Goal: Task Accomplishment & Management: Use online tool/utility

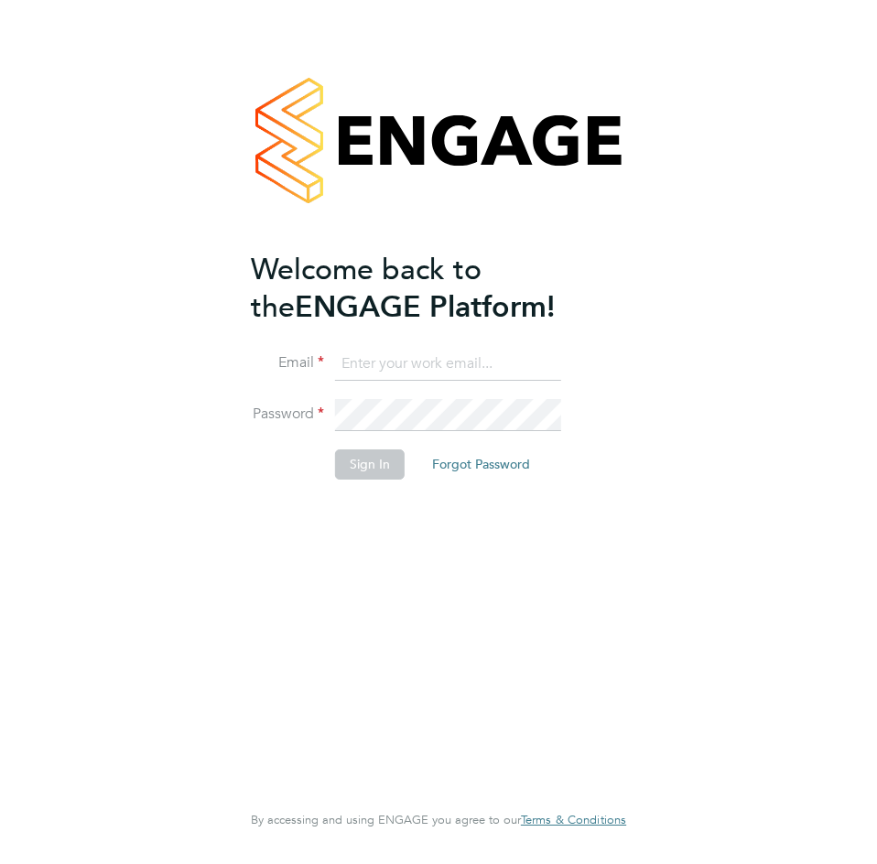
type input "[PERSON_NAME][EMAIL_ADDRESS][DOMAIN_NAME]"
click at [380, 466] on button "Sign In" at bounding box center [370, 463] width 70 height 29
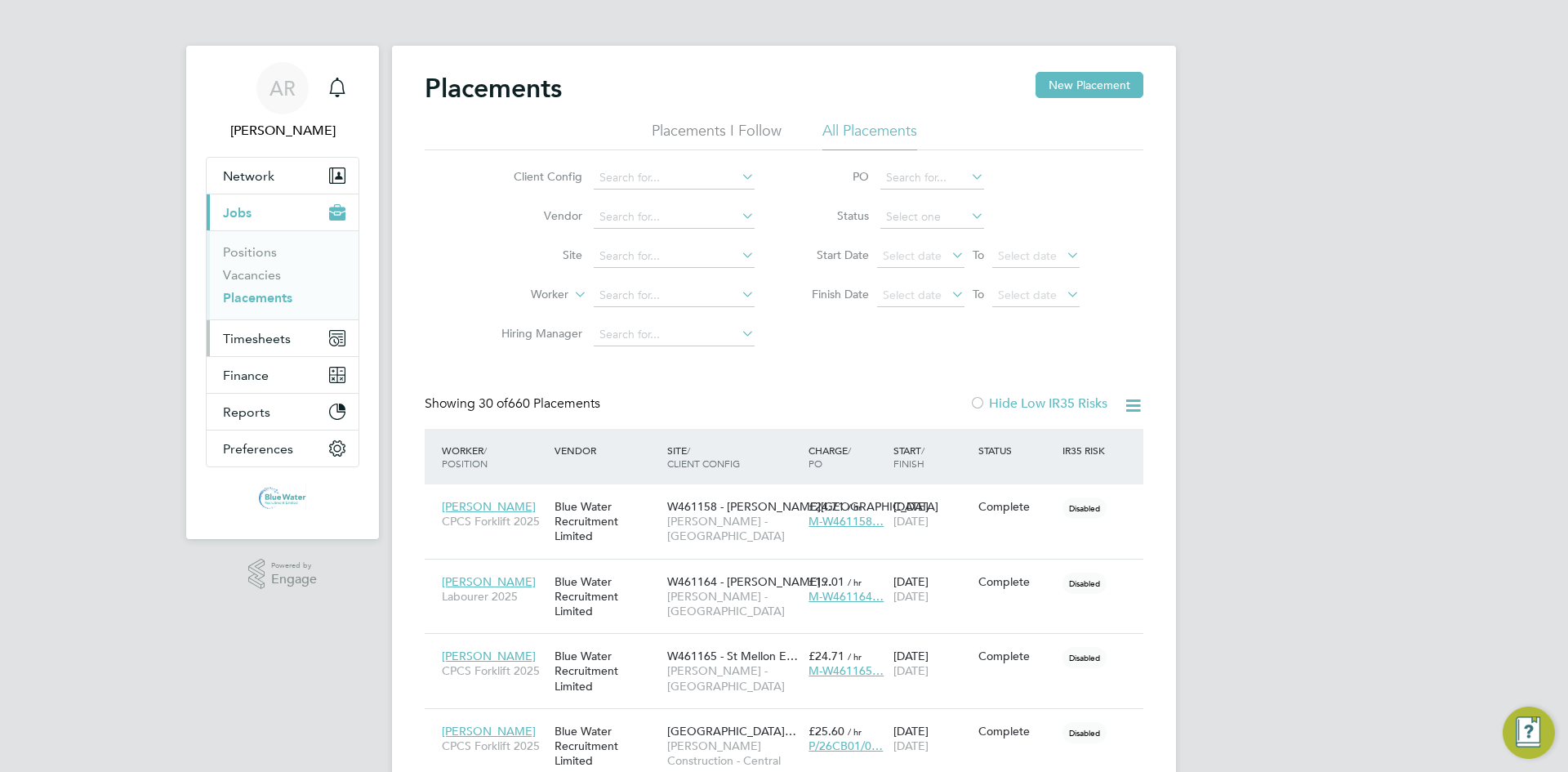
click at [257, 335] on span "Timesheets" at bounding box center [257, 338] width 68 height 15
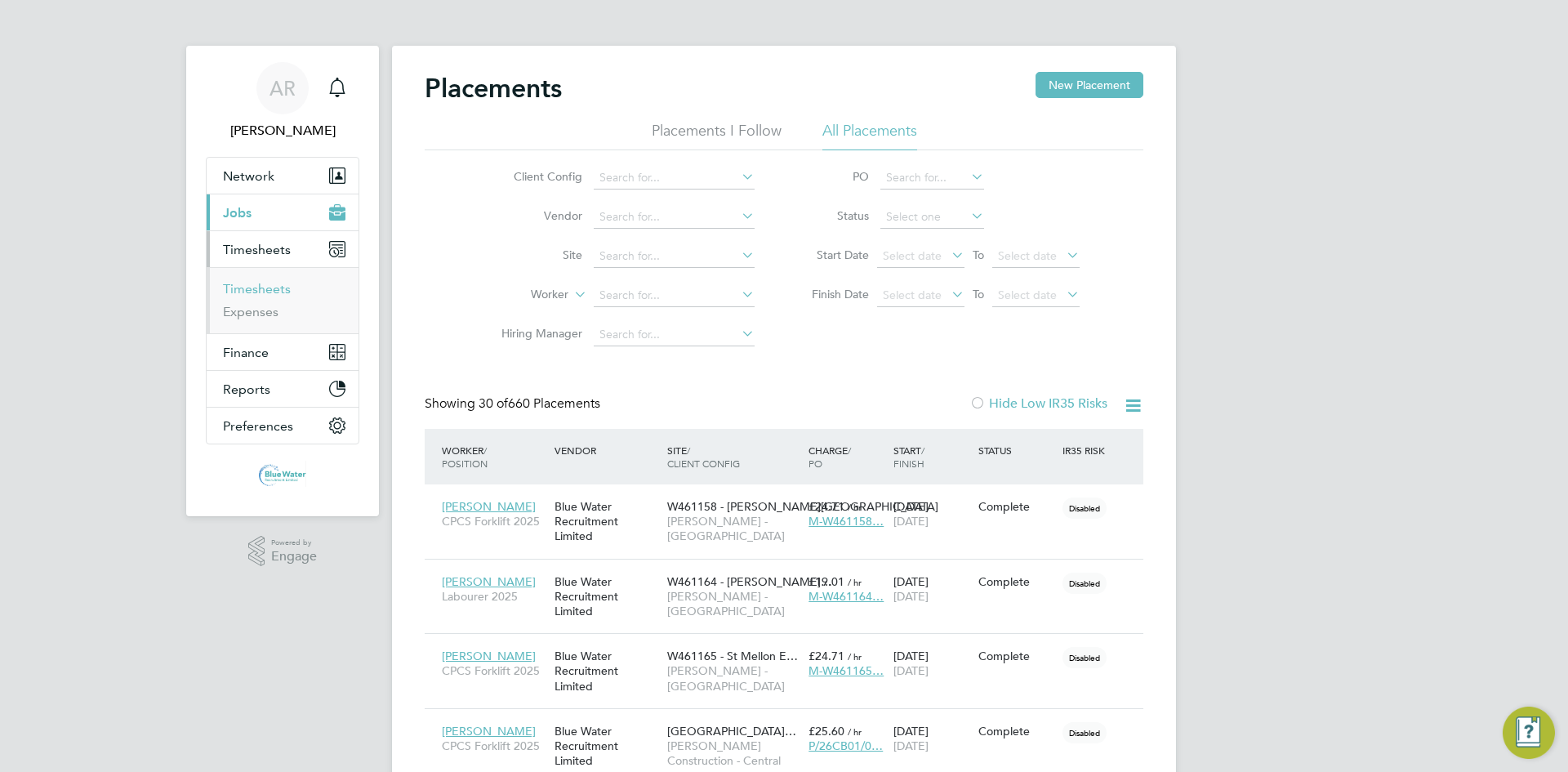
click at [247, 291] on link "Timesheets" at bounding box center [257, 288] width 68 height 15
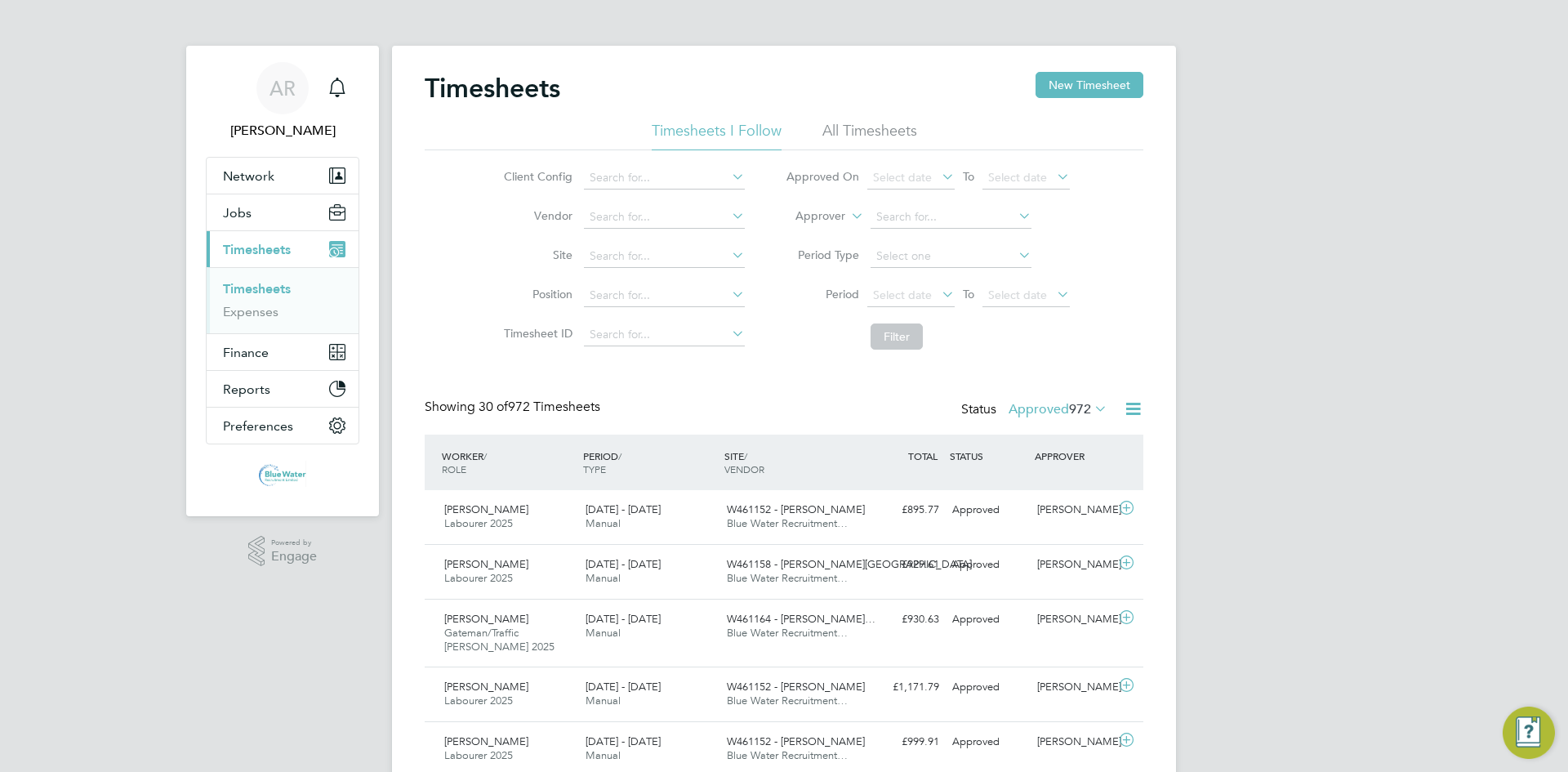
click at [782, 404] on label "Approved 972" at bounding box center [1058, 409] width 99 height 16
click at [782, 481] on li "Submitted" at bounding box center [1037, 485] width 75 height 23
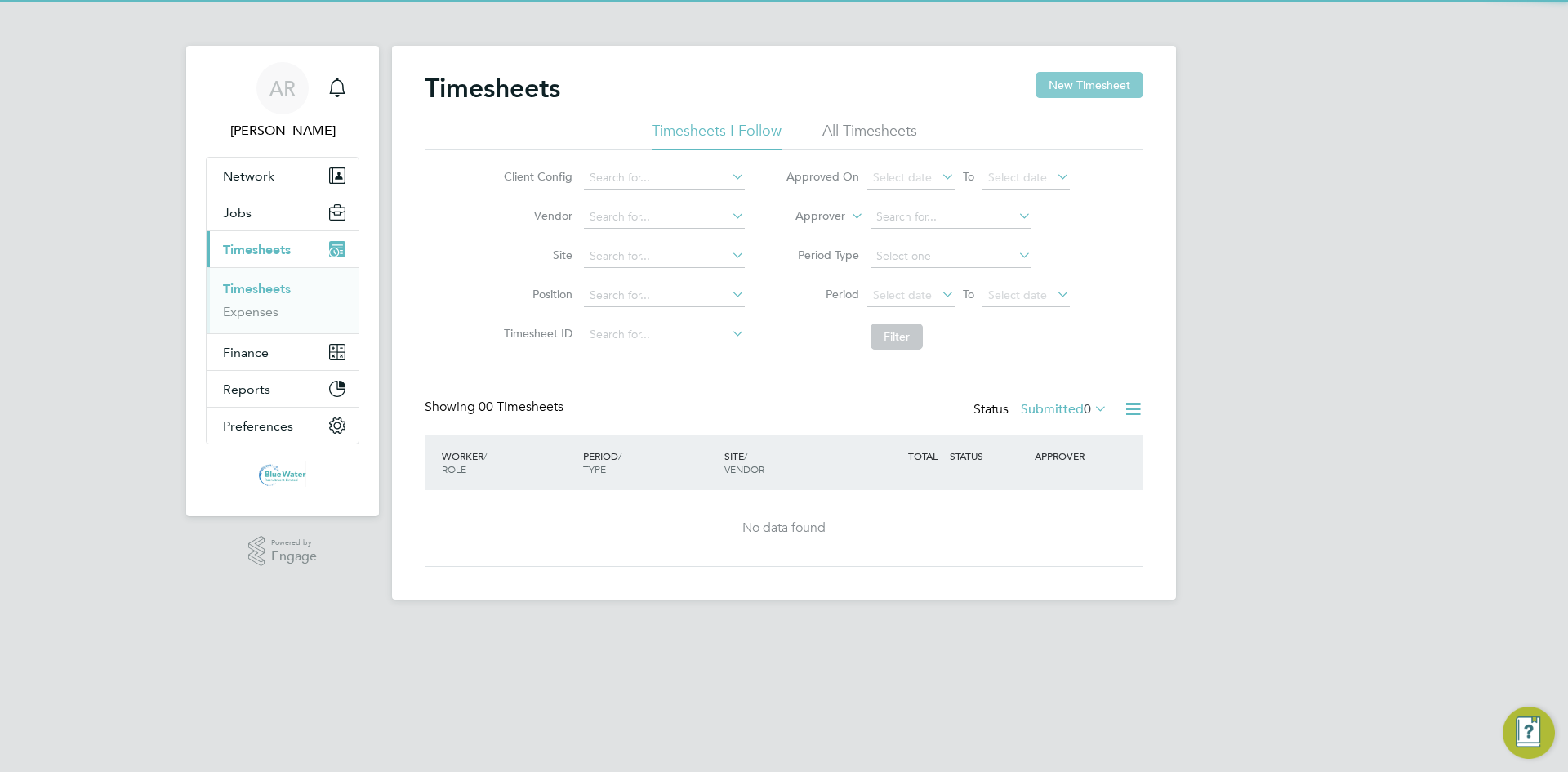
click at [782, 92] on button "New Timesheet" at bounding box center [1089, 85] width 108 height 26
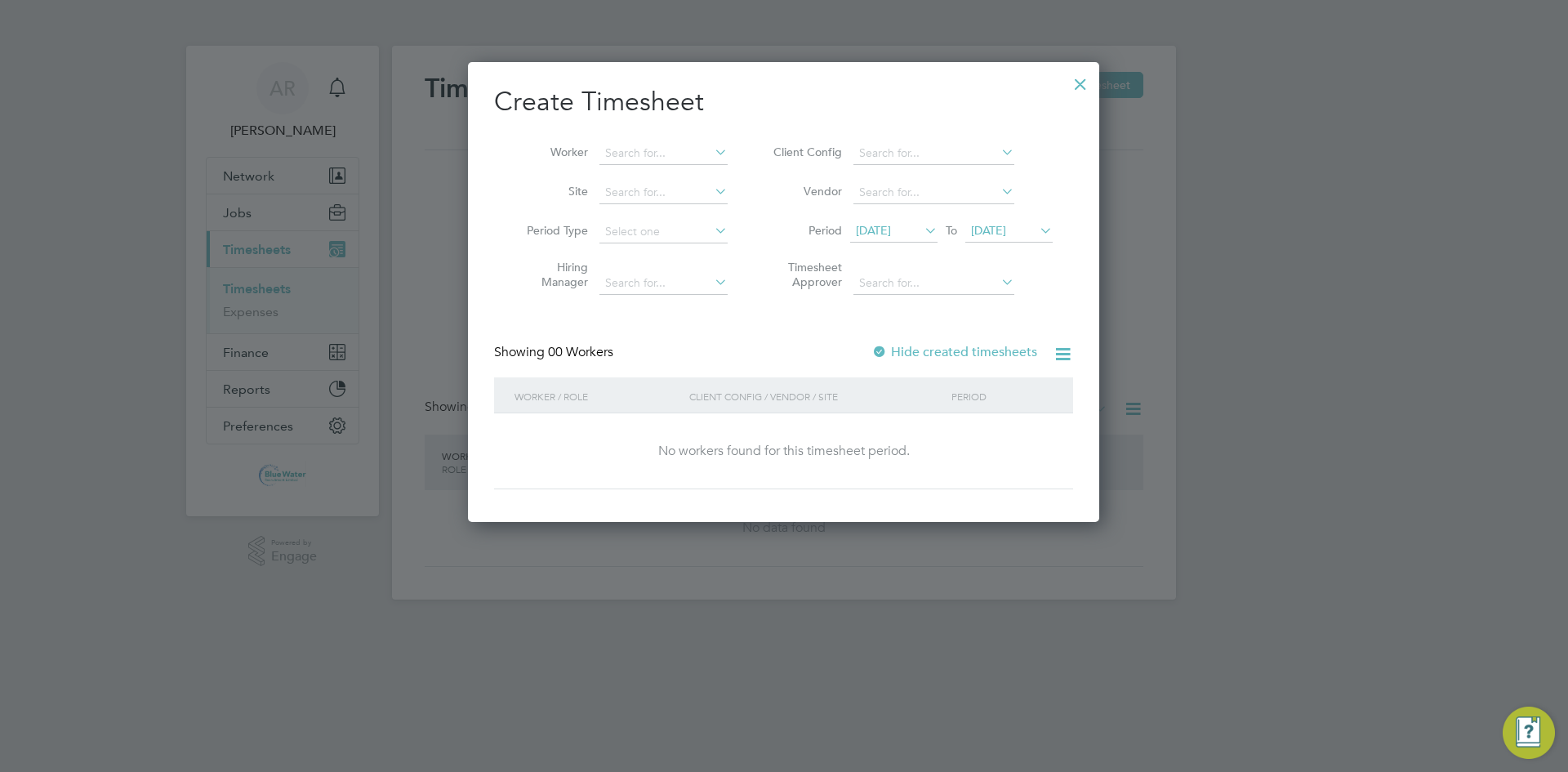
click at [782, 241] on span "[DATE]" at bounding box center [893, 231] width 87 height 22
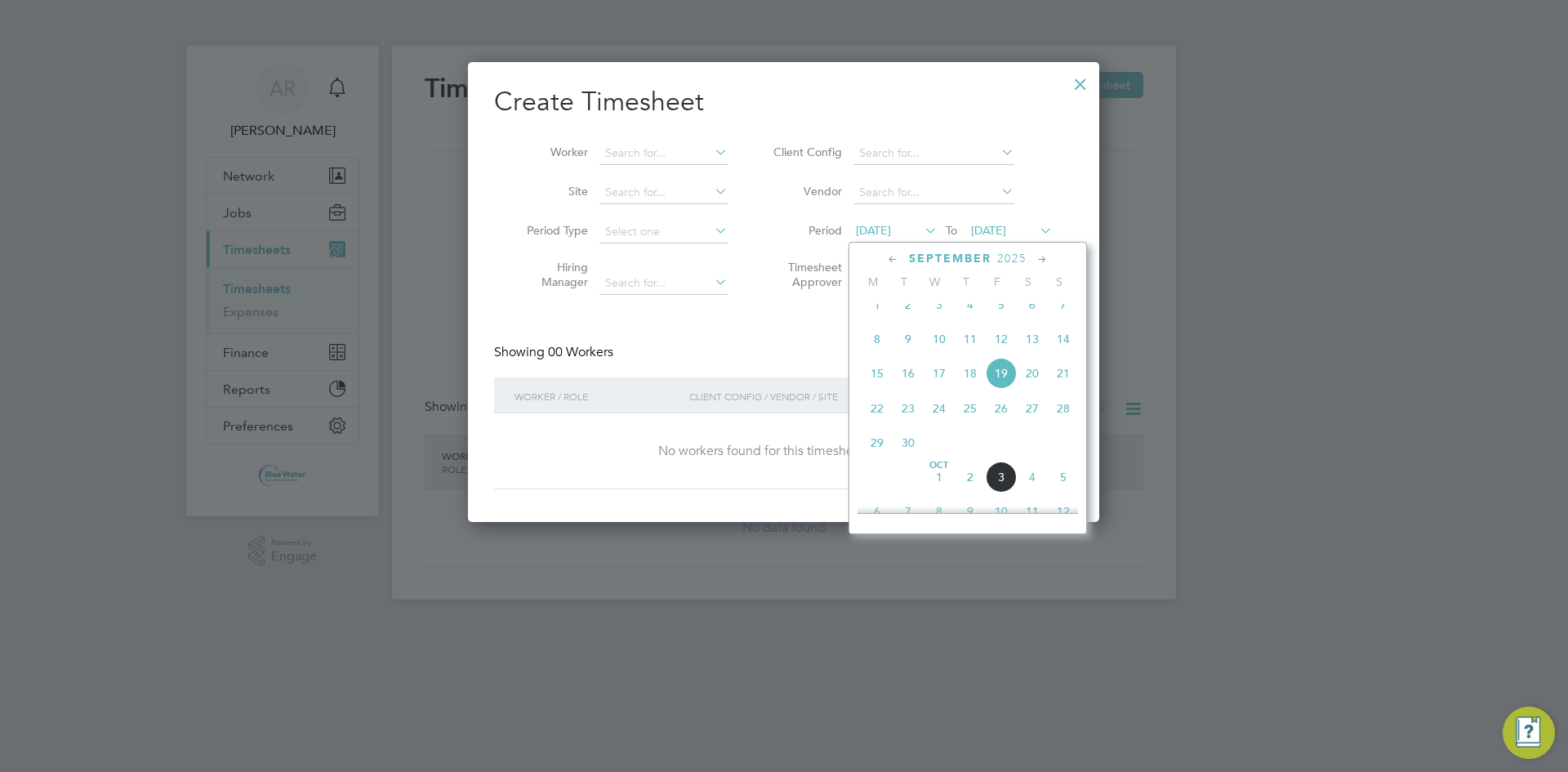
click at [782, 389] on span "20" at bounding box center [1032, 373] width 31 height 31
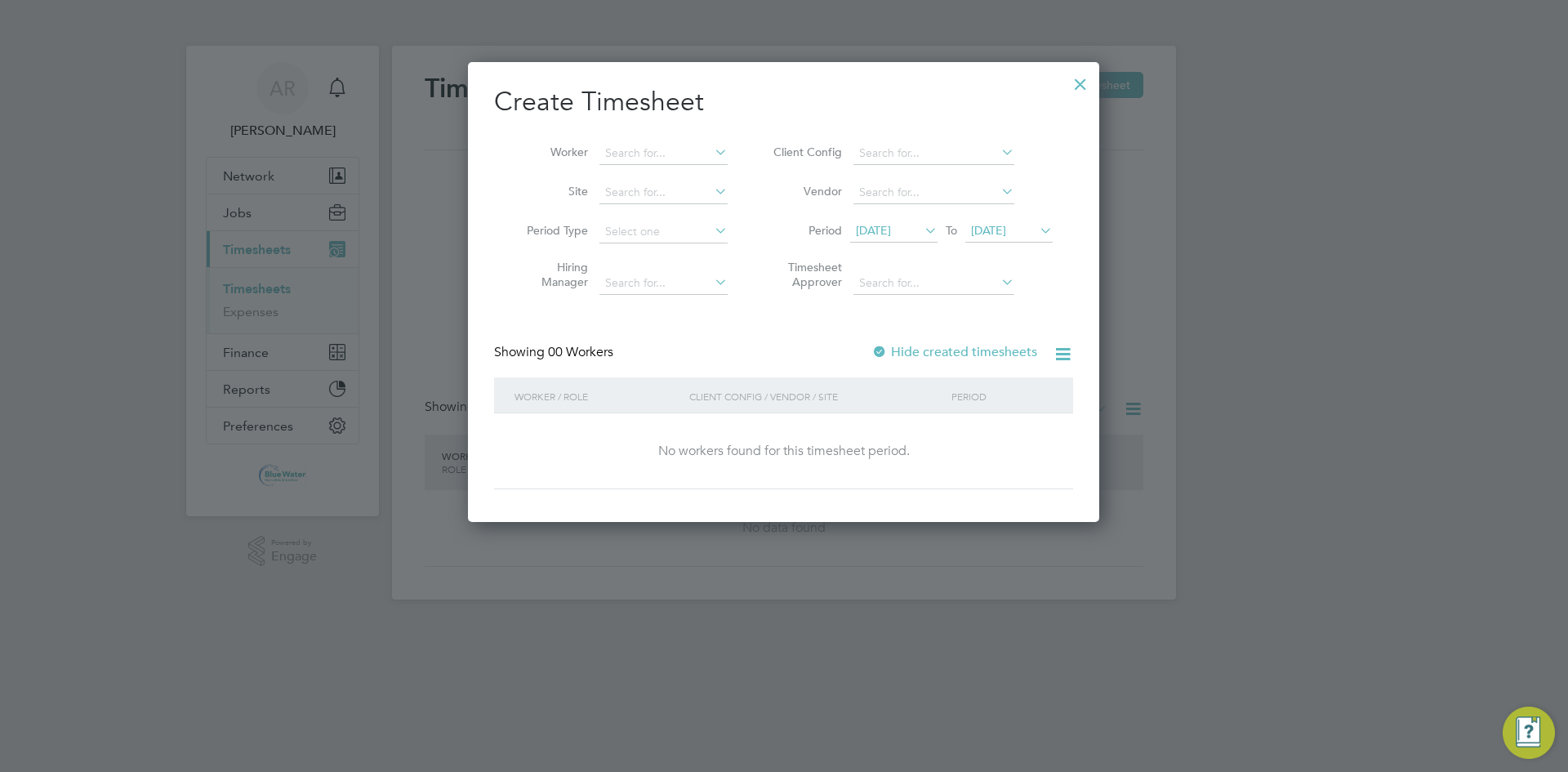
click at [782, 229] on span "[DATE]" at bounding box center [988, 230] width 35 height 14
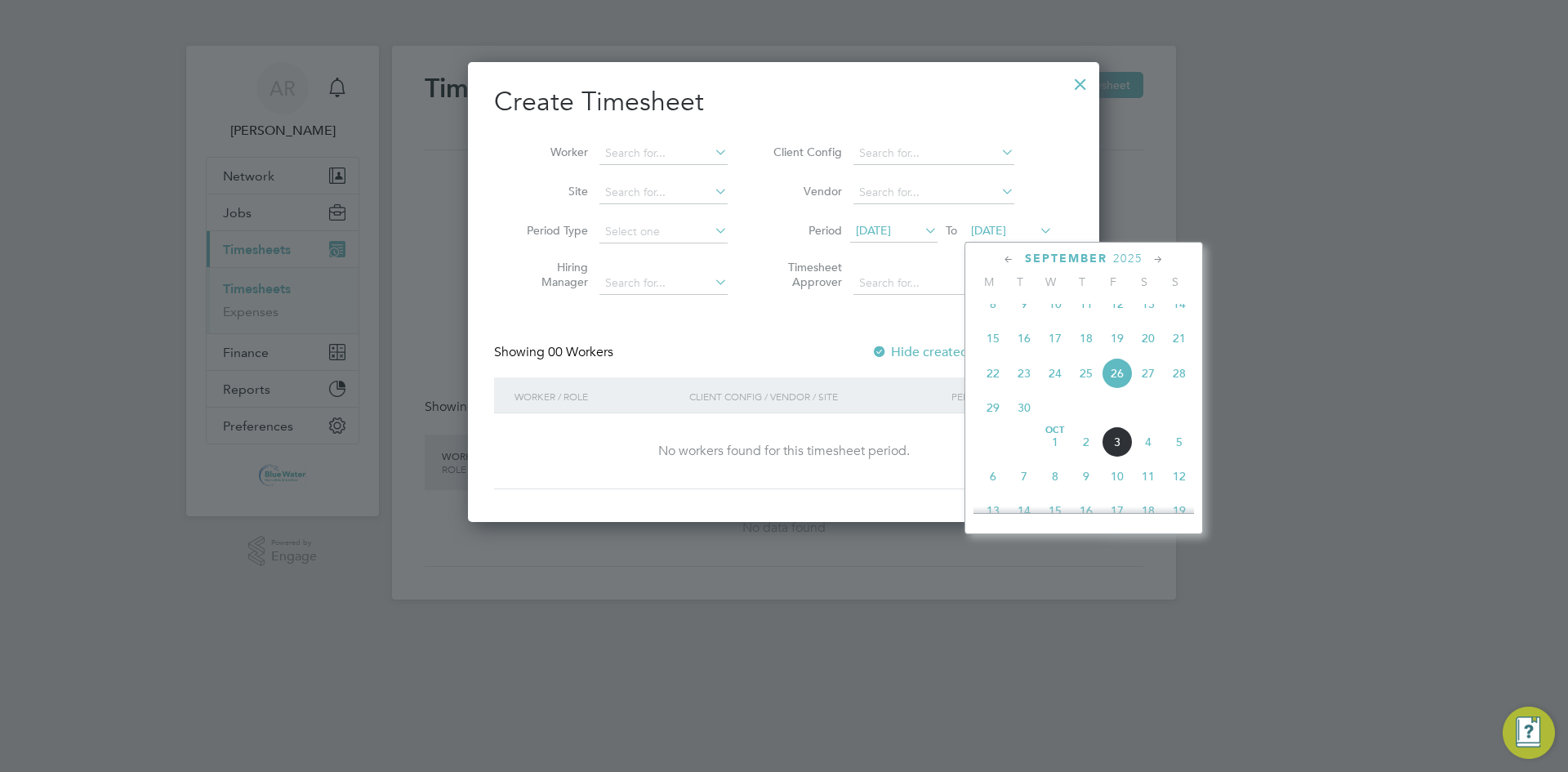
click at [782, 456] on span "3" at bounding box center [1116, 442] width 31 height 31
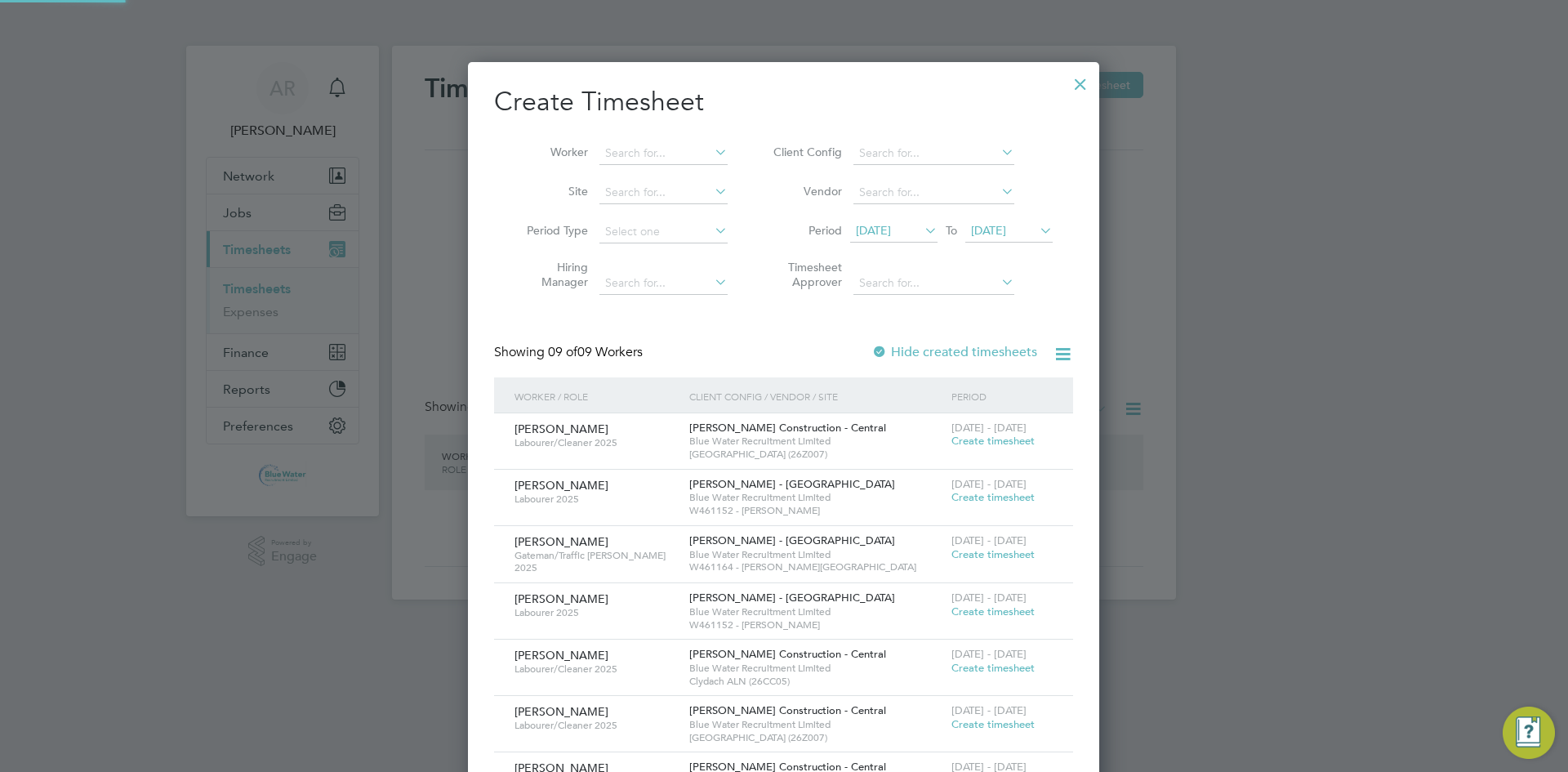
click at [782, 224] on span "20 Sep 2025" at bounding box center [873, 230] width 35 height 14
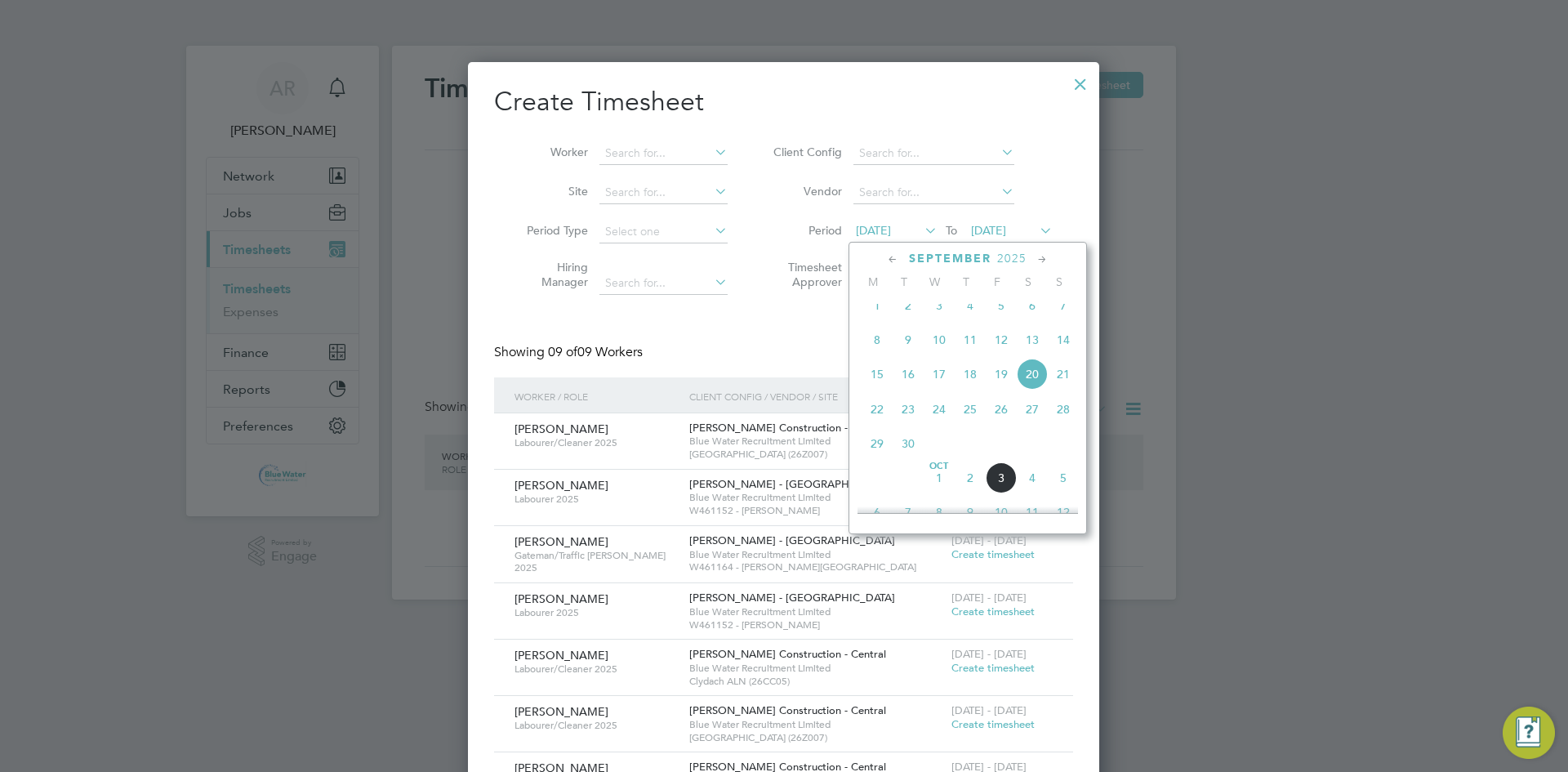
click at [782, 419] on span "27" at bounding box center [1032, 409] width 31 height 31
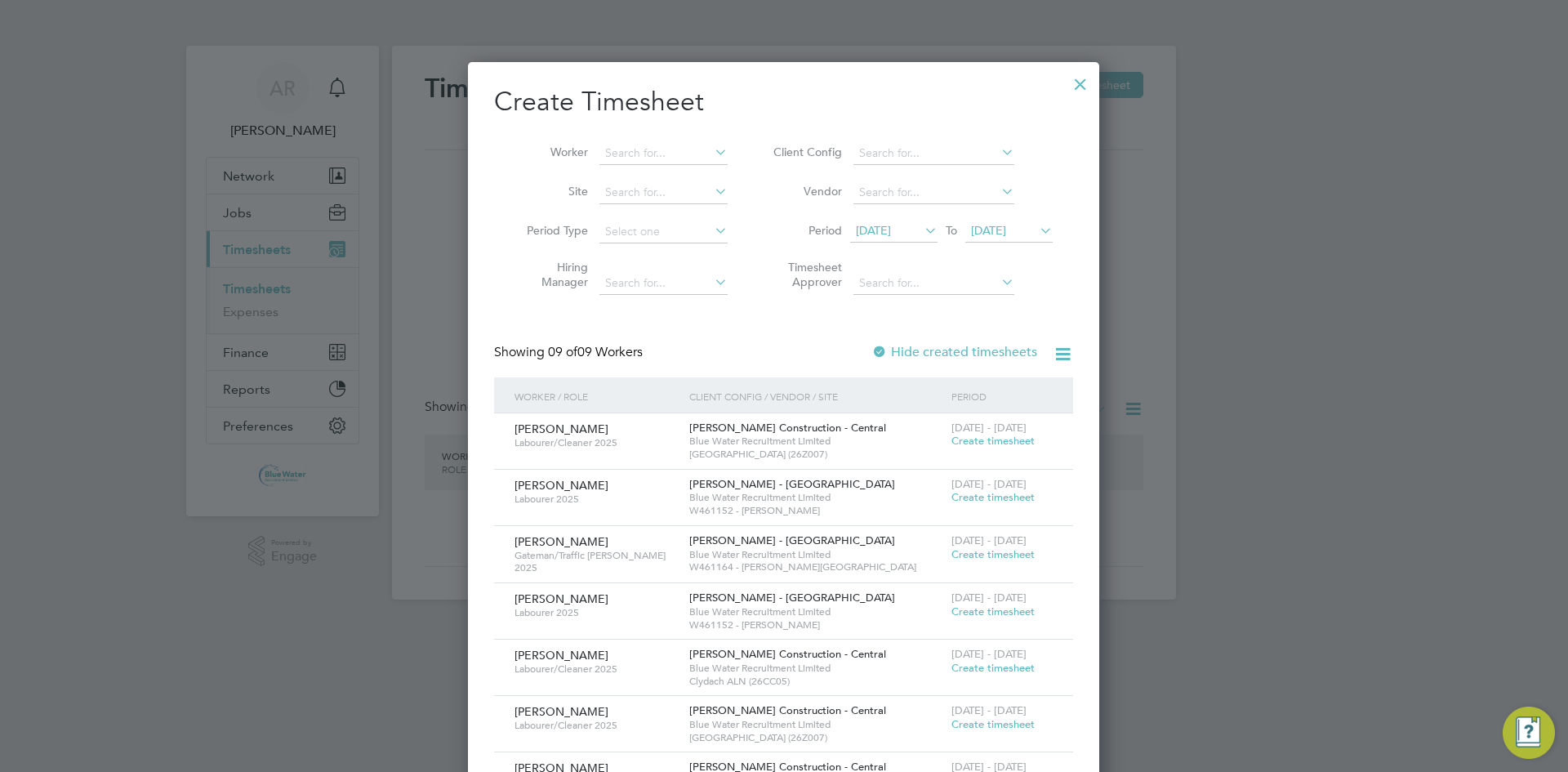
click at [782, 88] on div at bounding box center [1080, 79] width 29 height 29
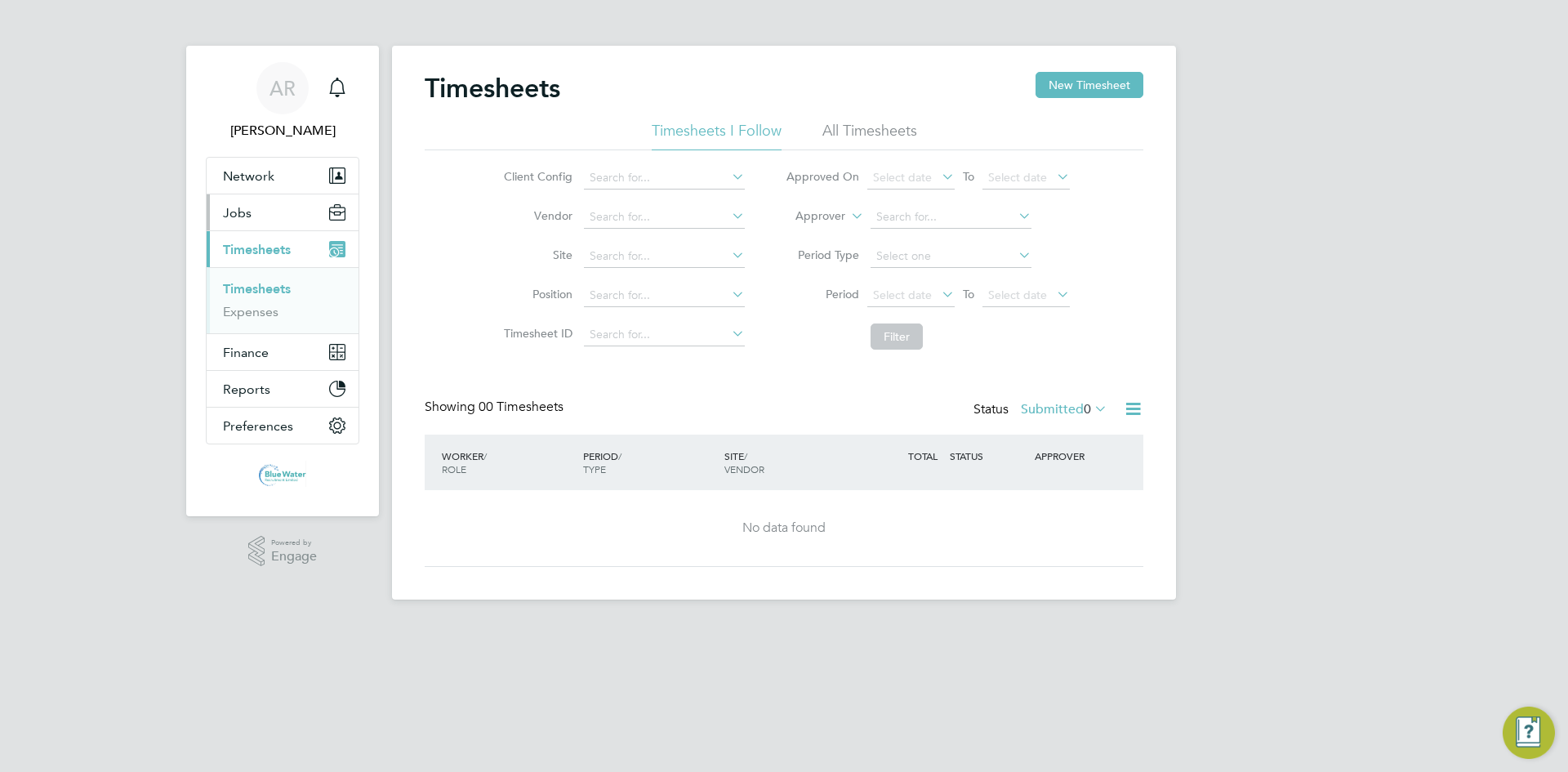
click at [271, 215] on button "Jobs" at bounding box center [282, 212] width 152 height 36
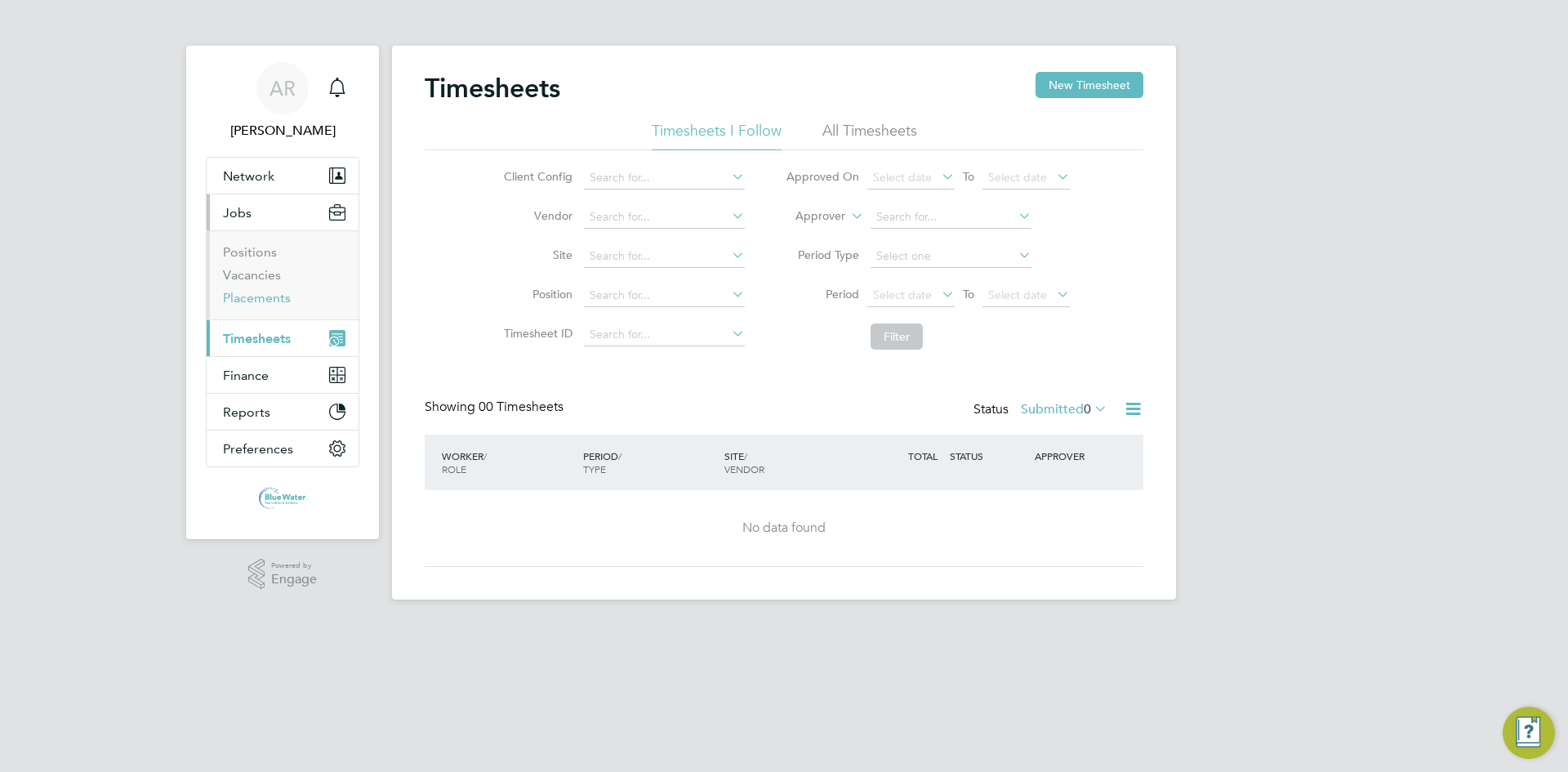
click at [266, 298] on link "Placements" at bounding box center [257, 297] width 68 height 15
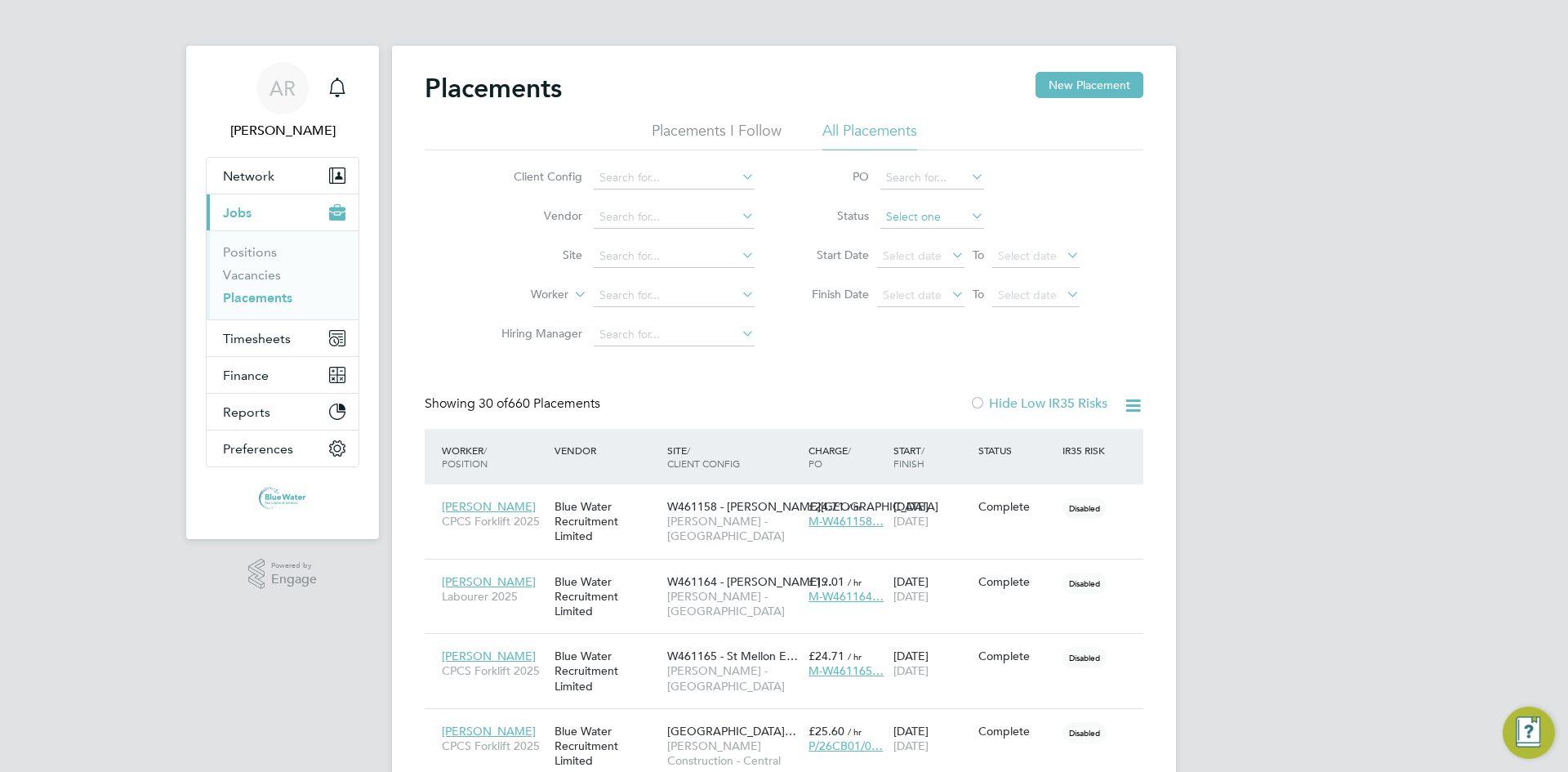
click at [782, 220] on input at bounding box center [932, 218] width 104 height 23
click at [782, 237] on li "Active" at bounding box center [932, 239] width 105 height 21
type input "Active"
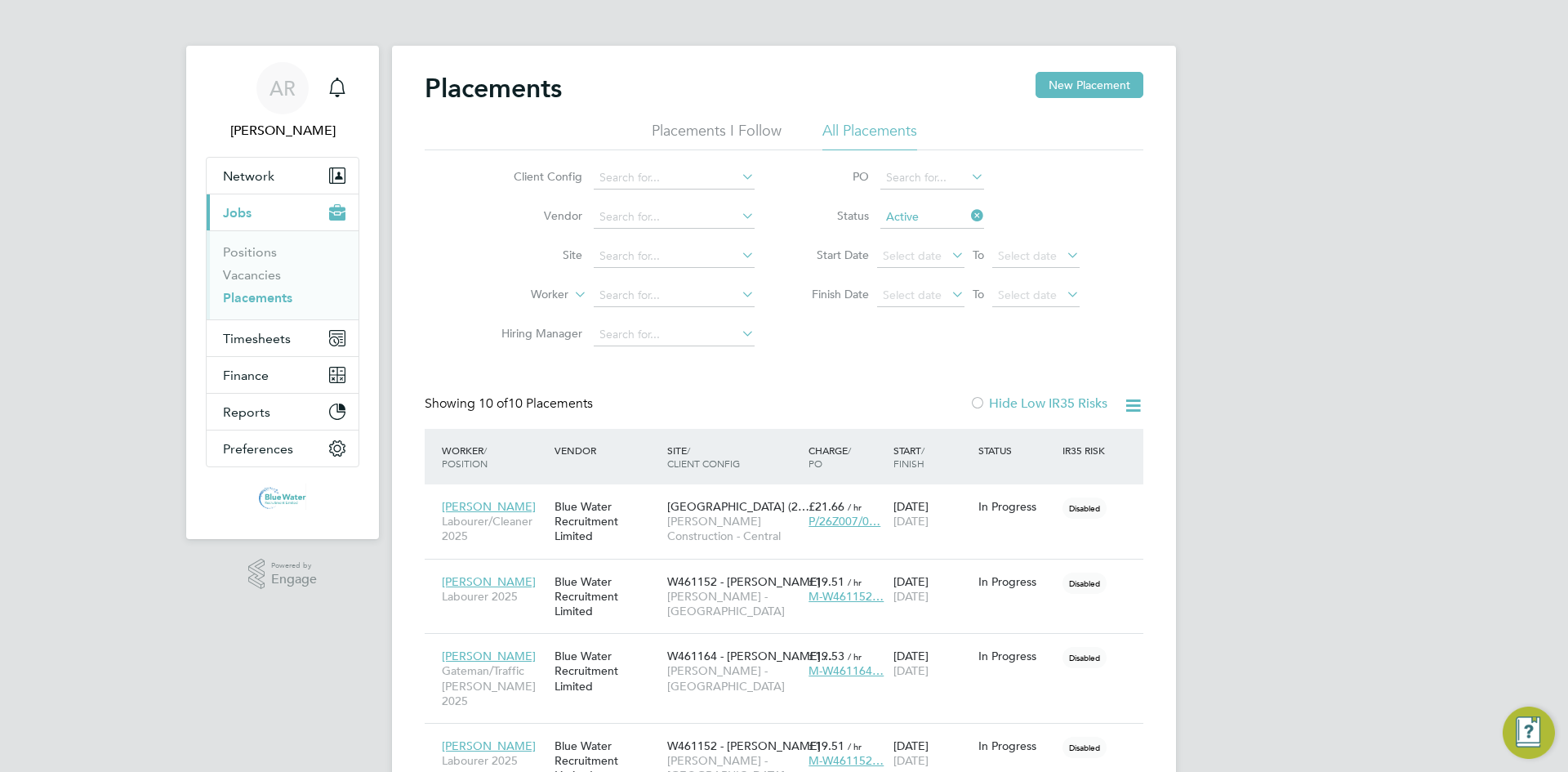
click at [782, 215] on icon at bounding box center [967, 216] width 0 height 23
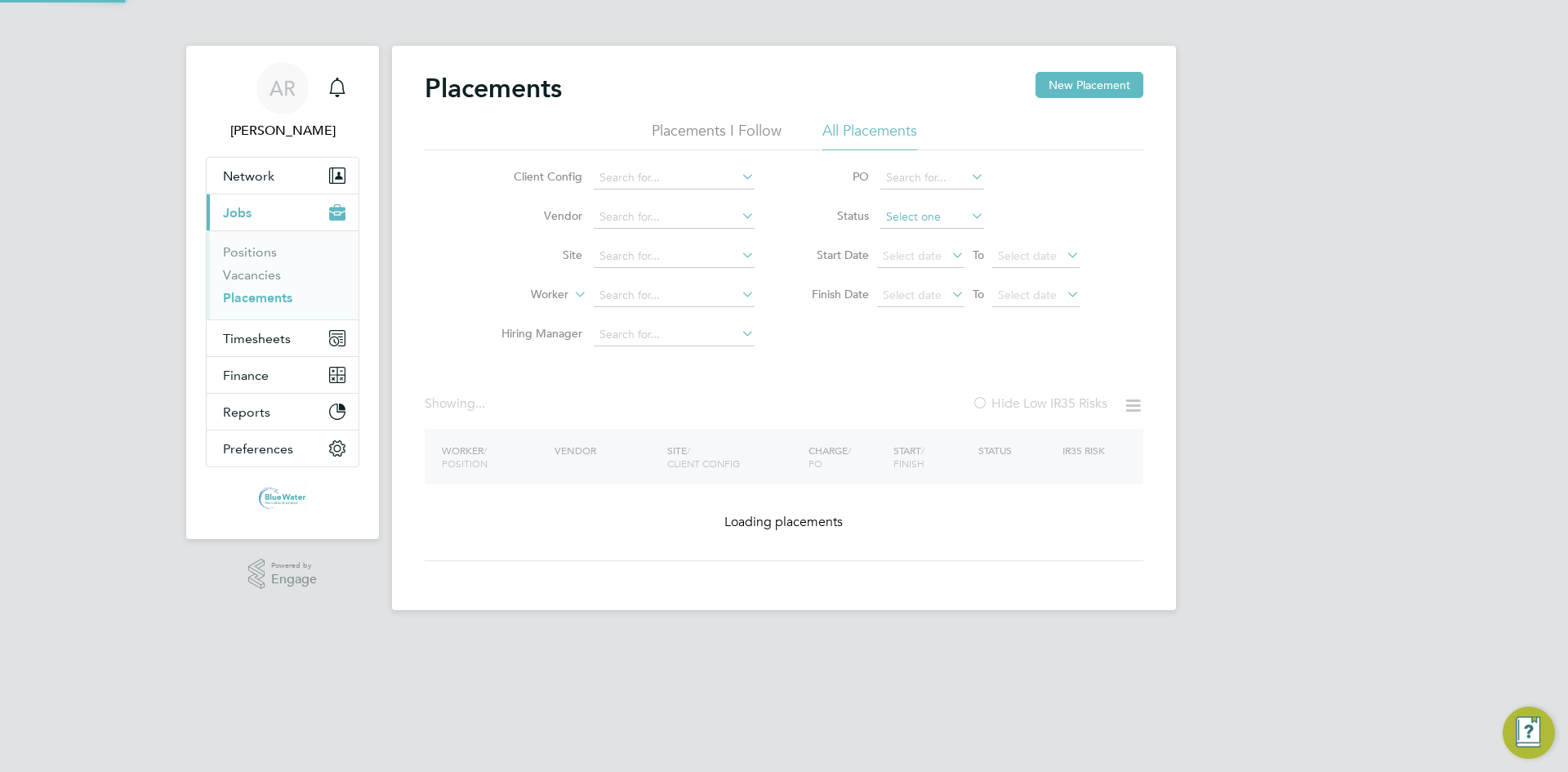
click at [782, 217] on input at bounding box center [932, 218] width 104 height 23
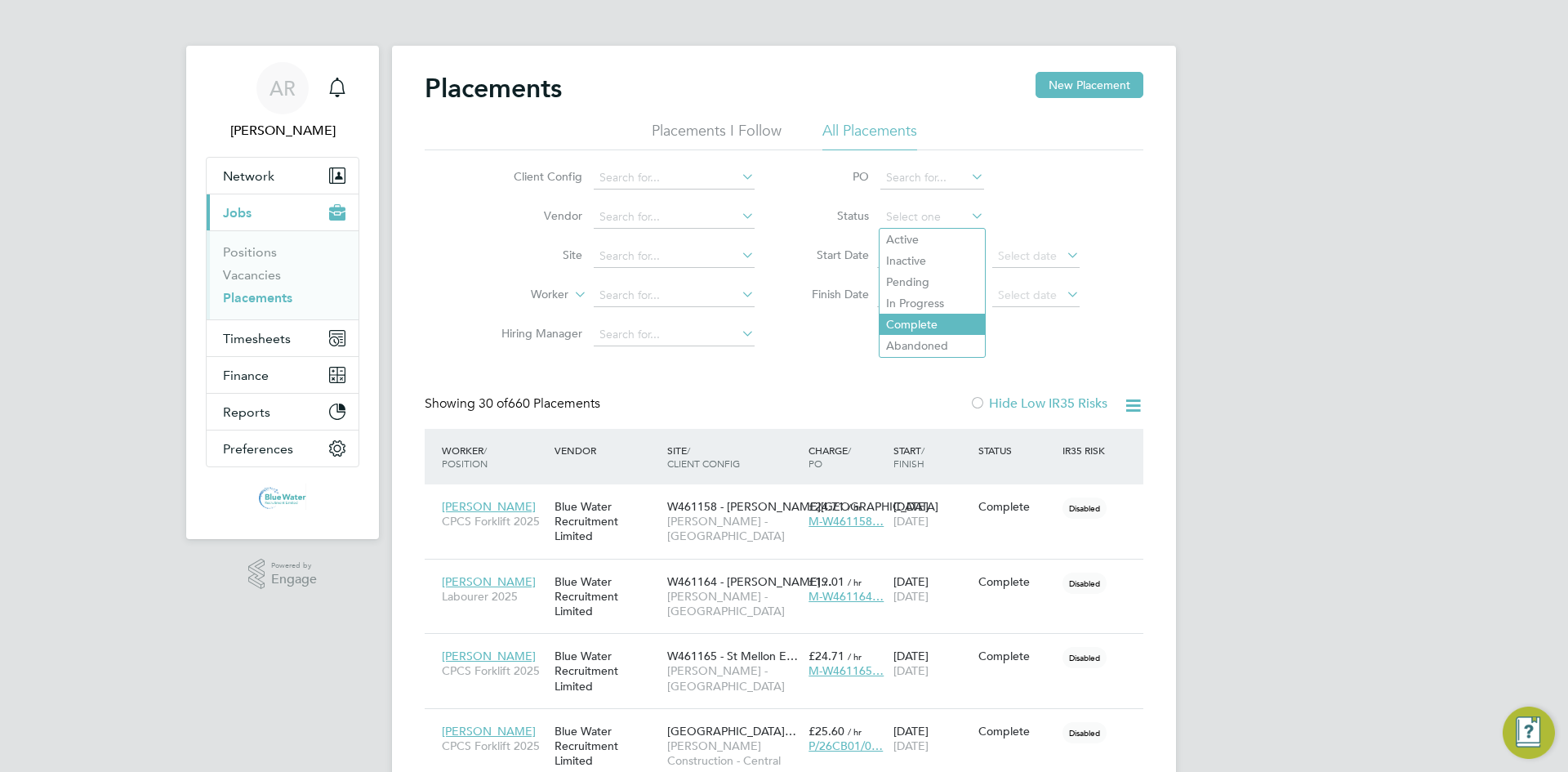
click at [782, 323] on li "Complete" at bounding box center [932, 324] width 105 height 21
type input "Complete"
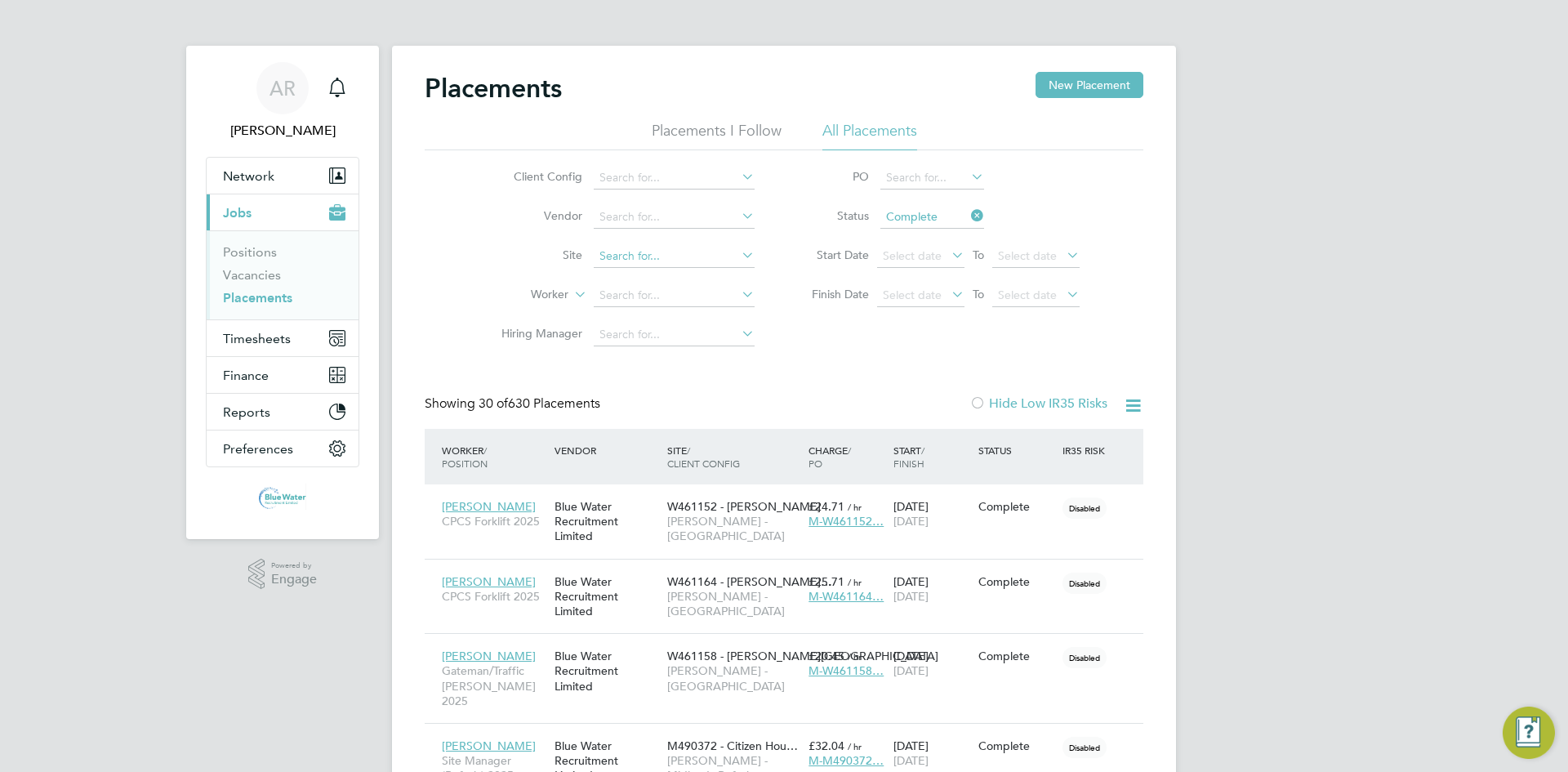
click at [615, 245] on input at bounding box center [674, 256] width 161 height 23
click at [673, 218] on input at bounding box center [674, 218] width 161 height 23
click at [657, 261] on input at bounding box center [674, 256] width 161 height 23
click at [751, 295] on li "[GEOGRAPHIC_DATA] Enabling Works (26CB05)" at bounding box center [719, 300] width 253 height 22
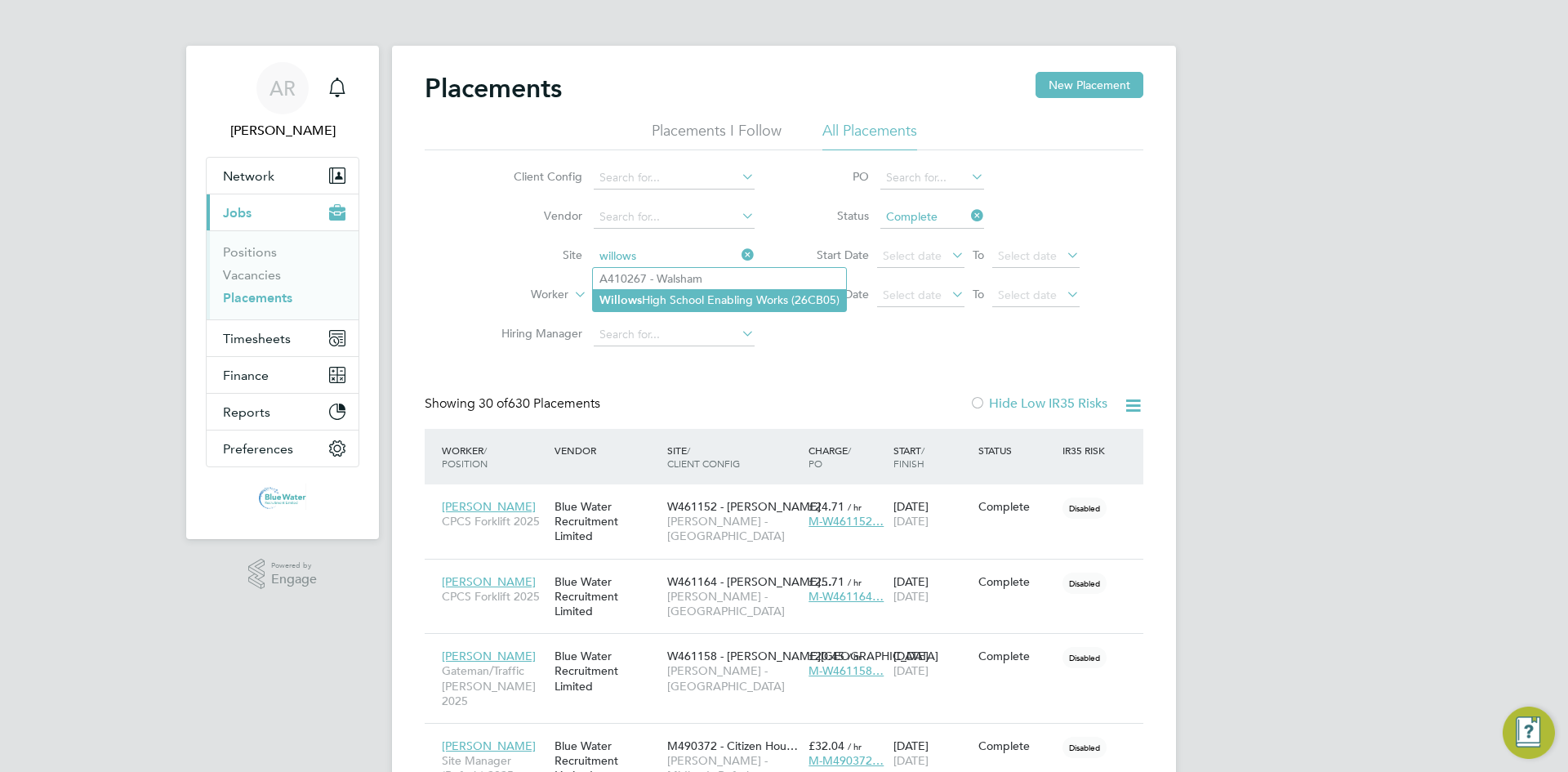
type input "[GEOGRAPHIC_DATA] Enabling Works (26CB05)"
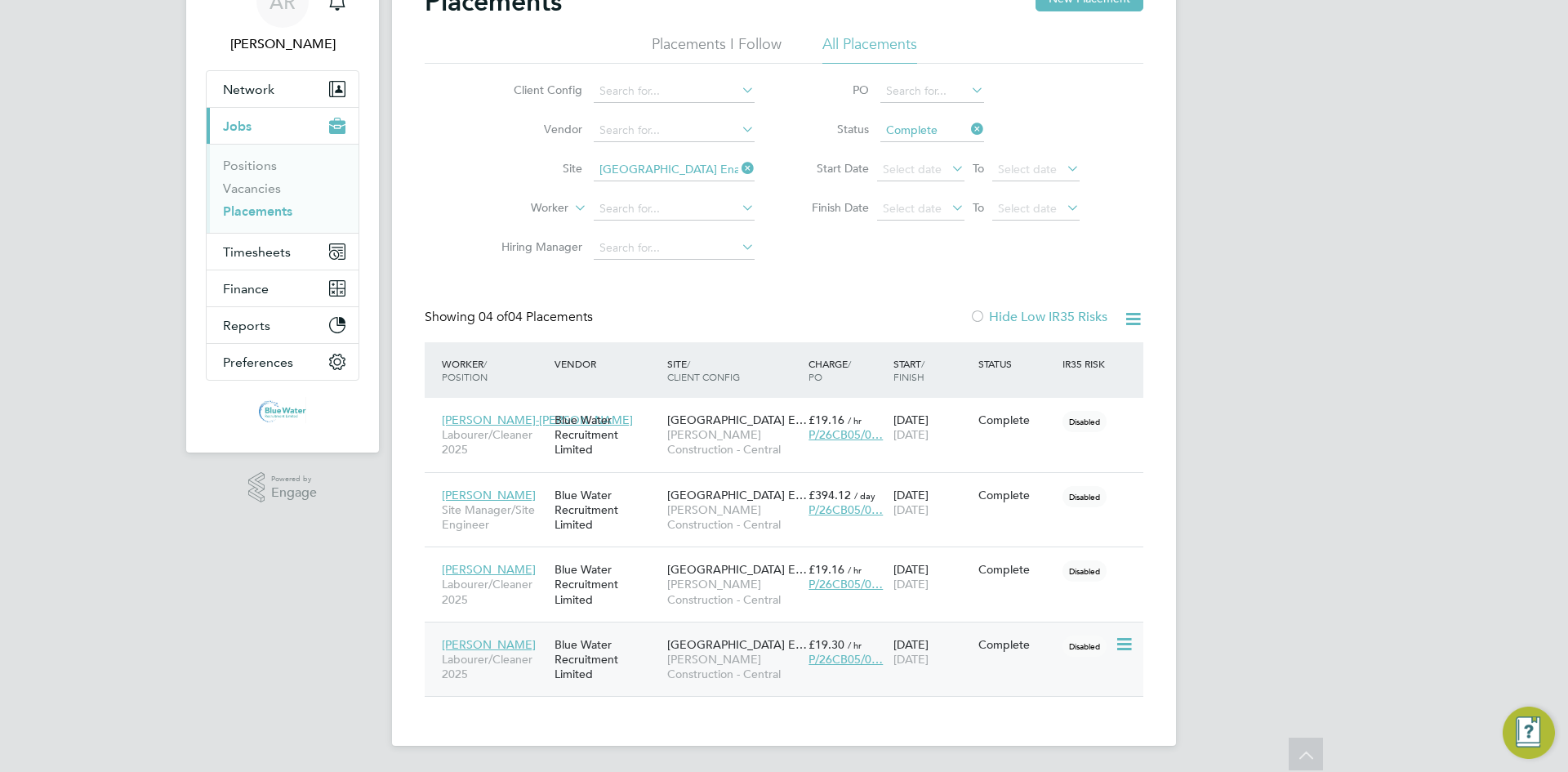
click at [633, 645] on div "Blue Water Recruitment Limited" at bounding box center [607, 660] width 112 height 62
click at [738, 172] on icon at bounding box center [738, 169] width 0 height 23
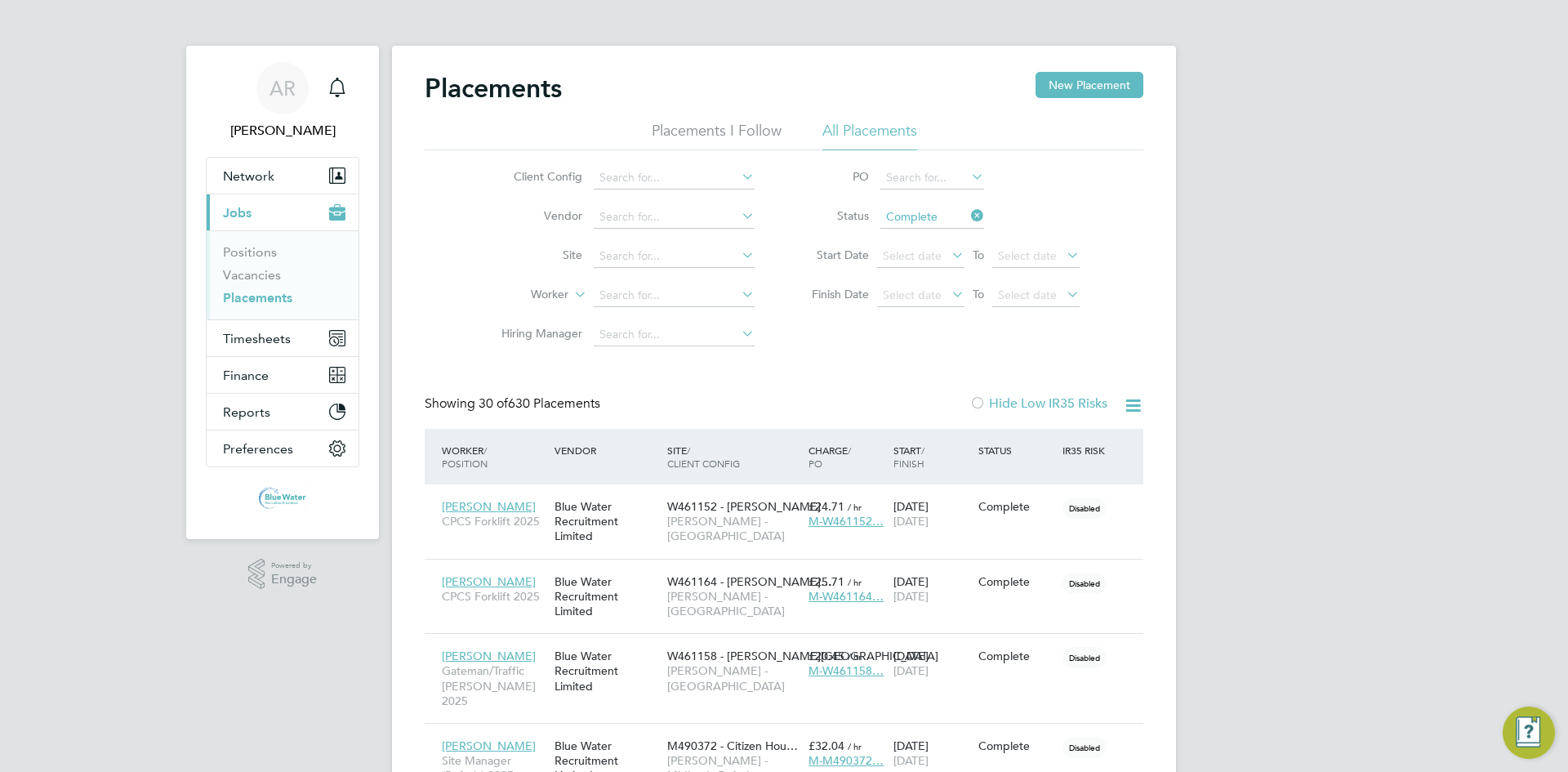
scroll to position [62, 142]
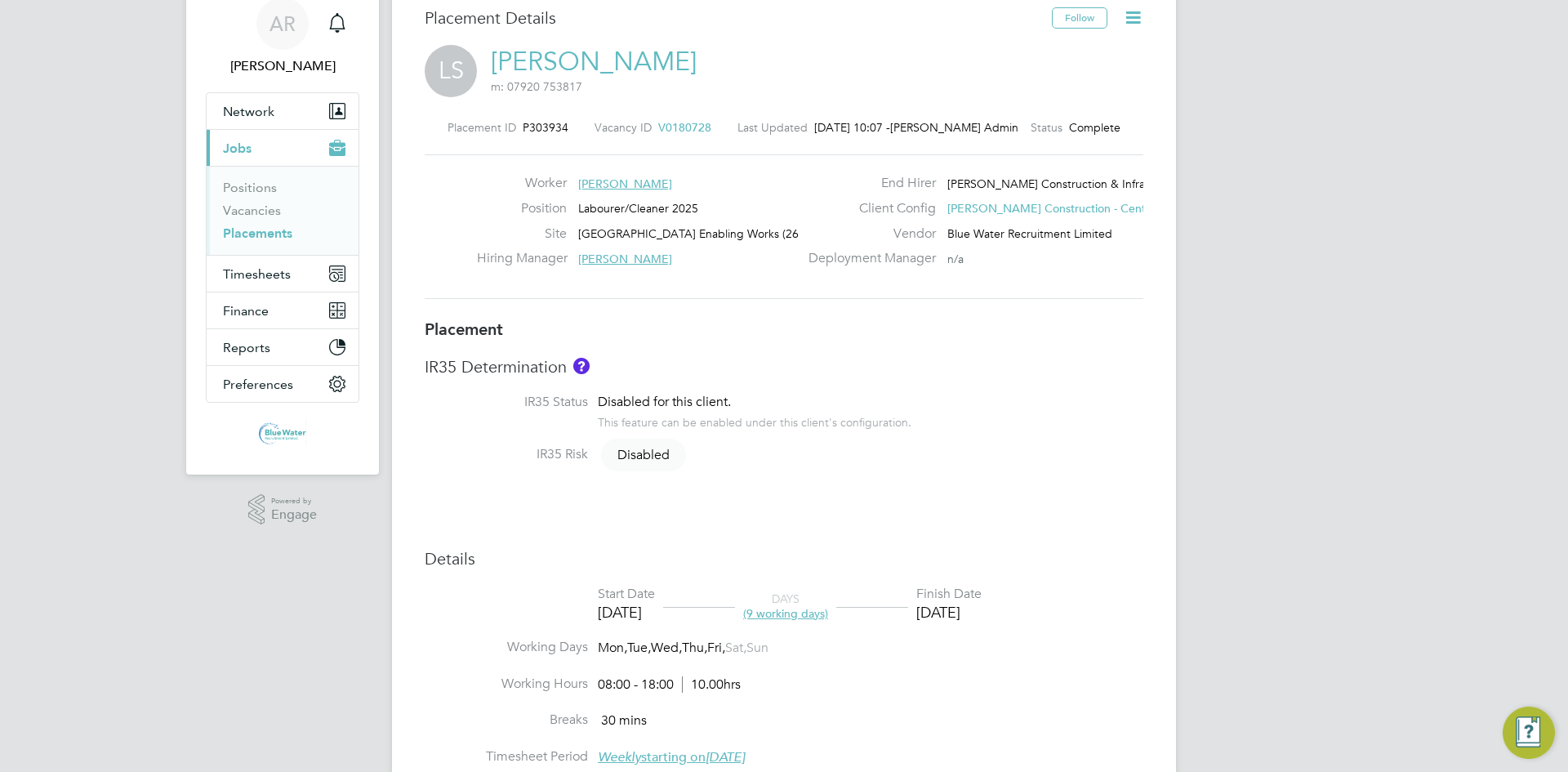
scroll to position [163, 0]
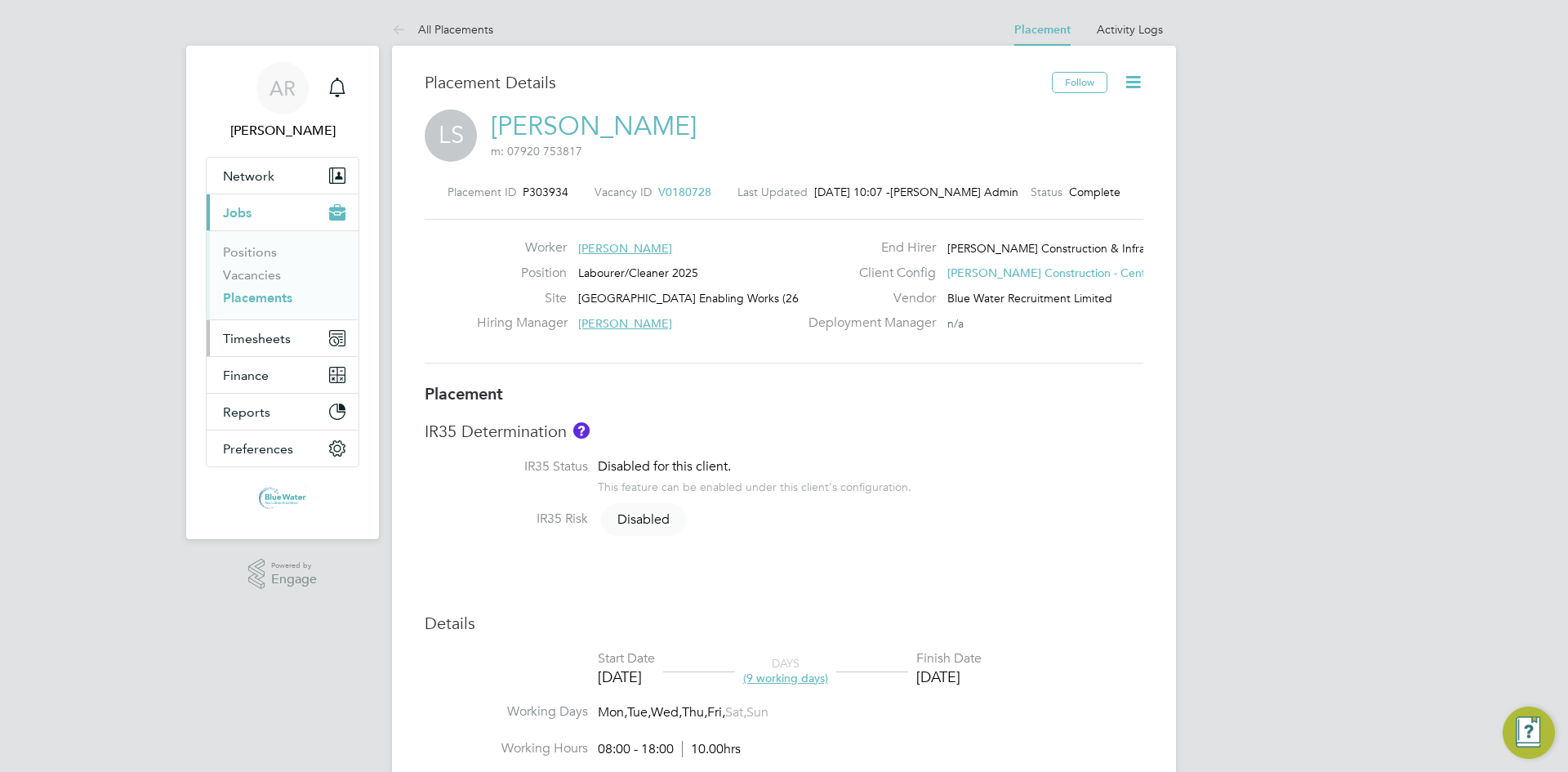
click at [266, 343] on span "Timesheets" at bounding box center [257, 338] width 68 height 15
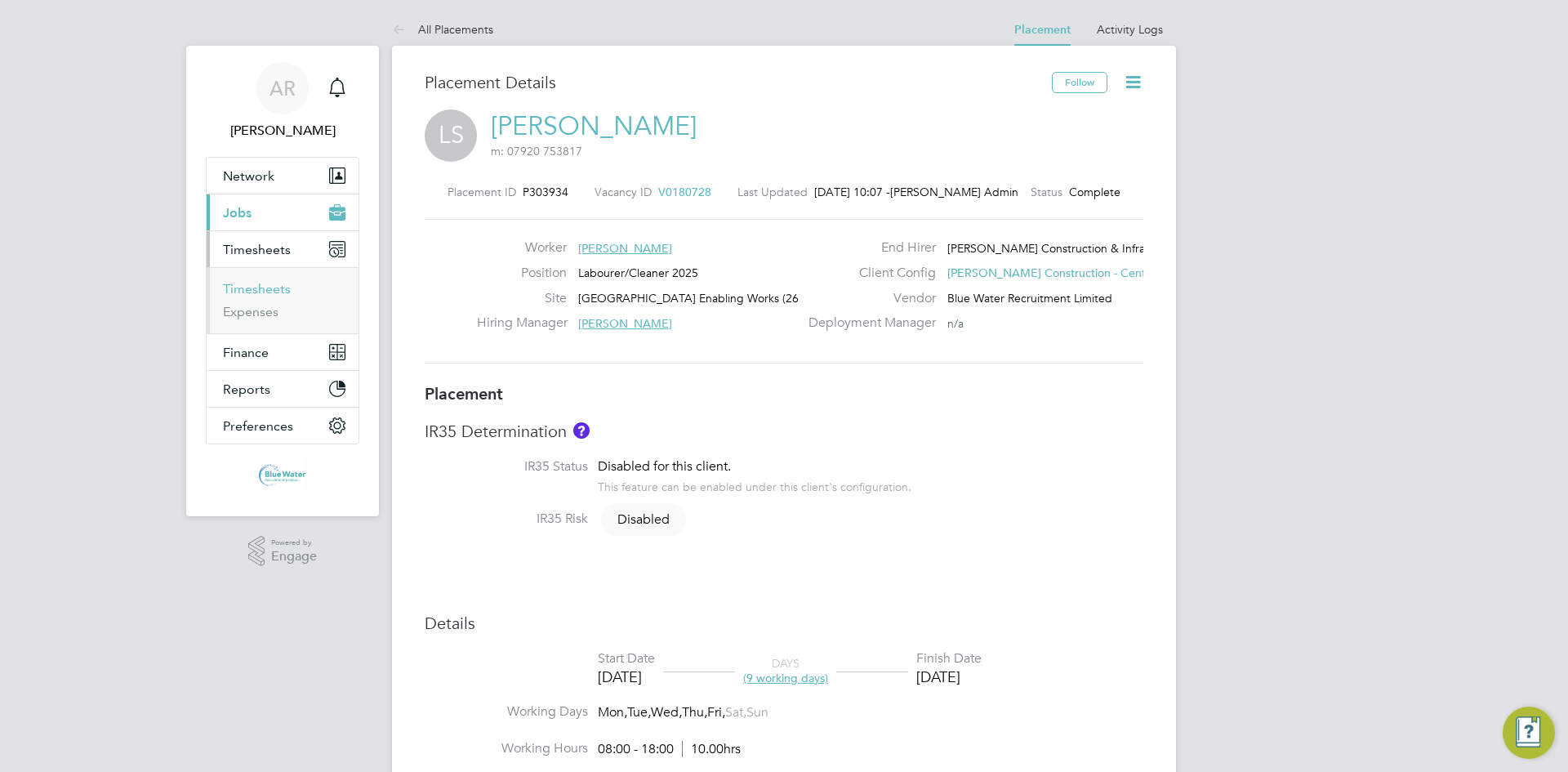
click at [270, 293] on link "Timesheets" at bounding box center [257, 288] width 68 height 15
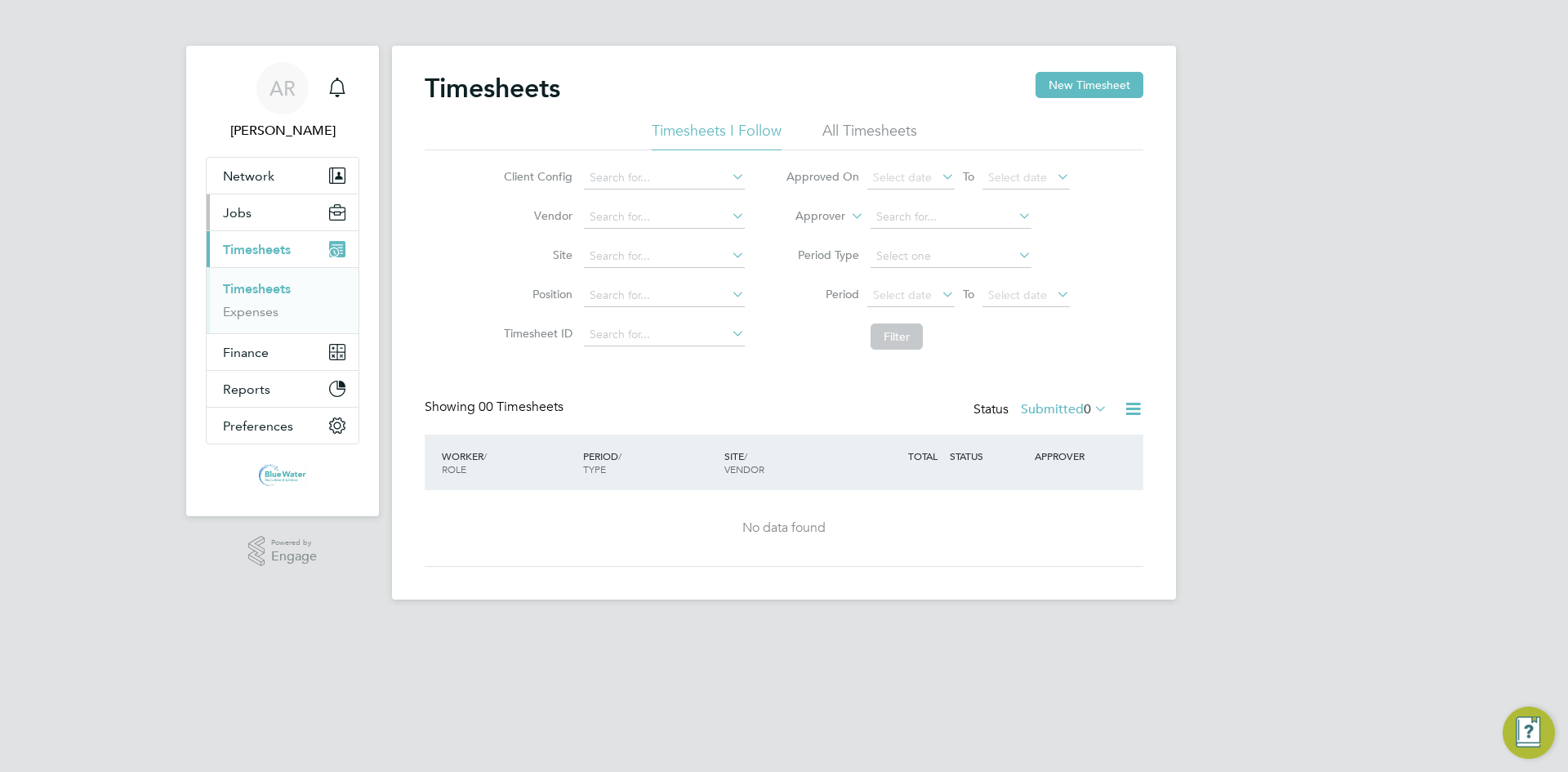
click at [270, 197] on button "Jobs" at bounding box center [282, 212] width 152 height 36
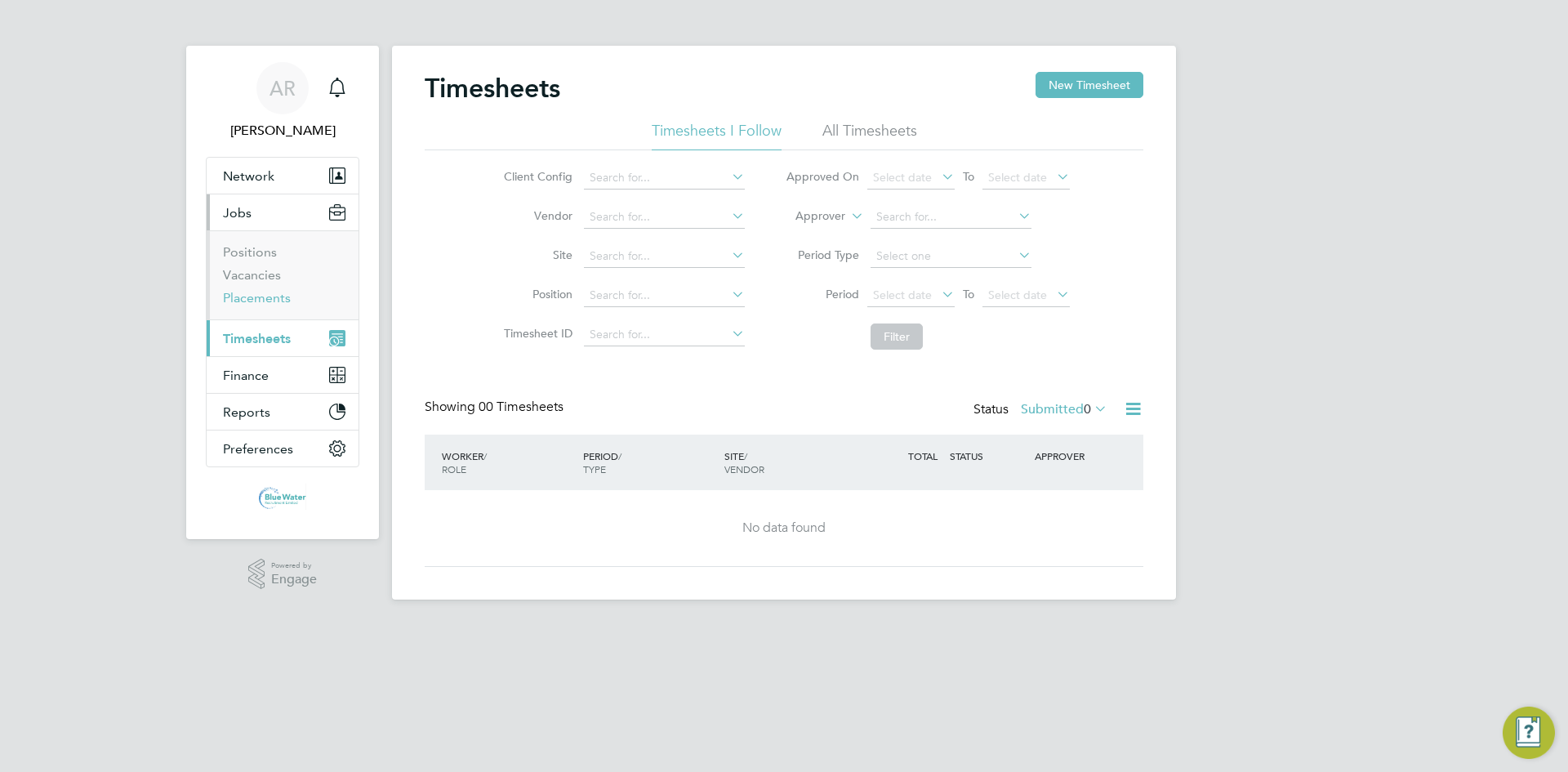
click at [274, 297] on link "Placements" at bounding box center [257, 297] width 68 height 15
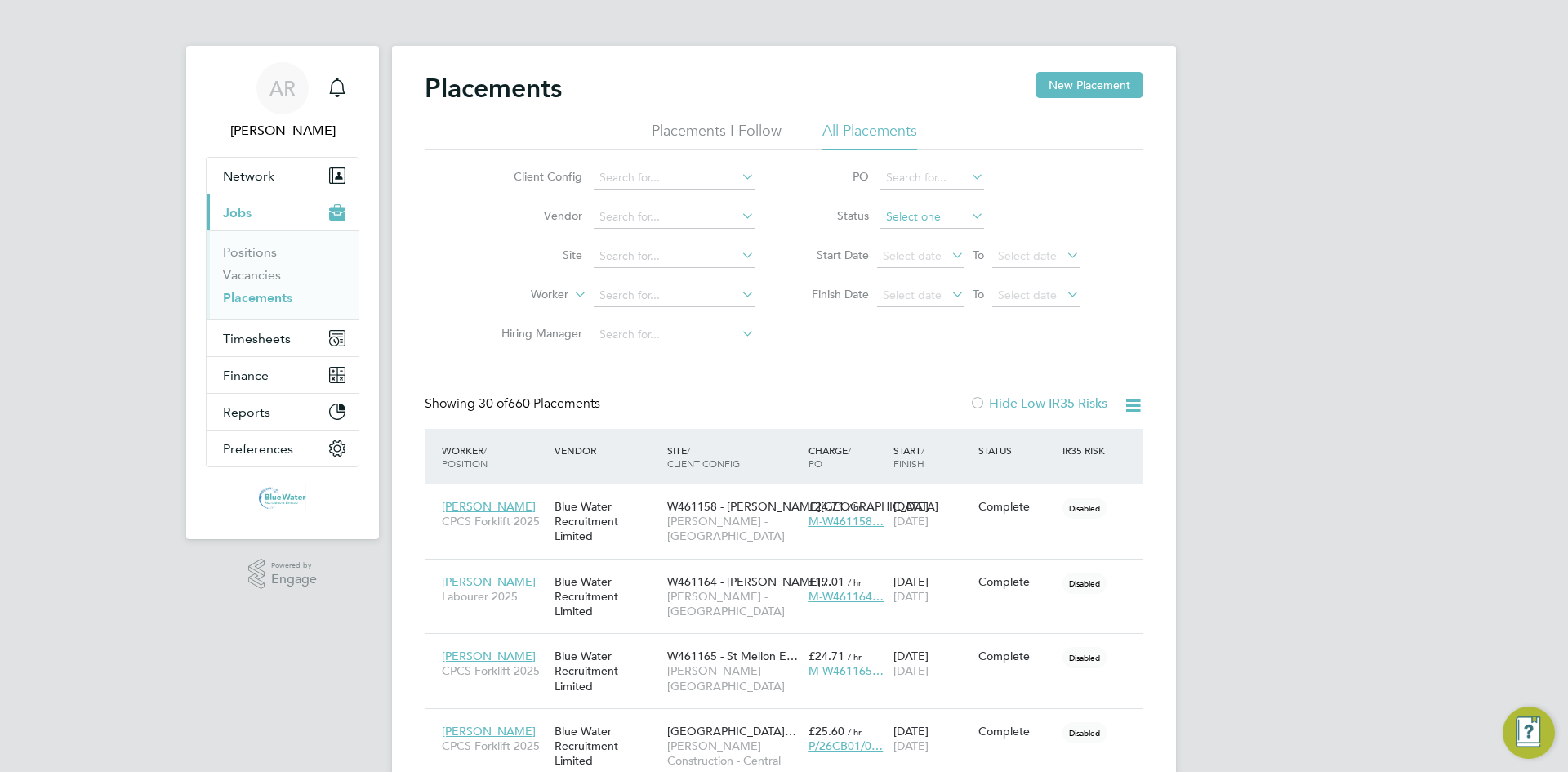
click at [925, 217] on input at bounding box center [932, 218] width 104 height 23
click at [710, 247] on input at bounding box center [674, 256] width 161 height 23
click at [701, 302] on li "[GEOGRAPHIC_DATA] Enabling Works (26CB05)" at bounding box center [719, 300] width 253 height 22
type input "[GEOGRAPHIC_DATA] Enabling Works (26CB05)"
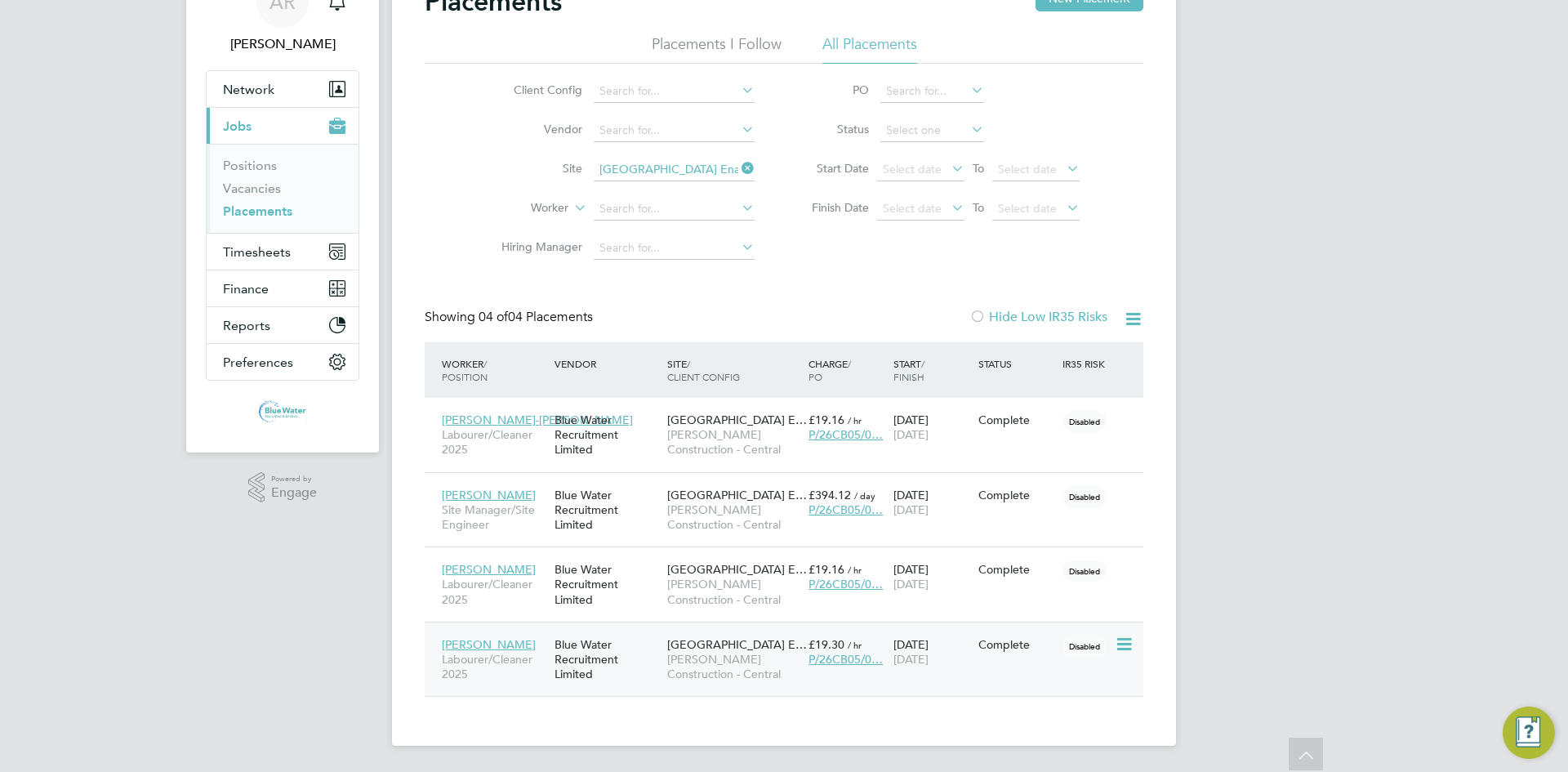
click at [605, 650] on div "Blue Water Recruitment Limited" at bounding box center [607, 660] width 112 height 62
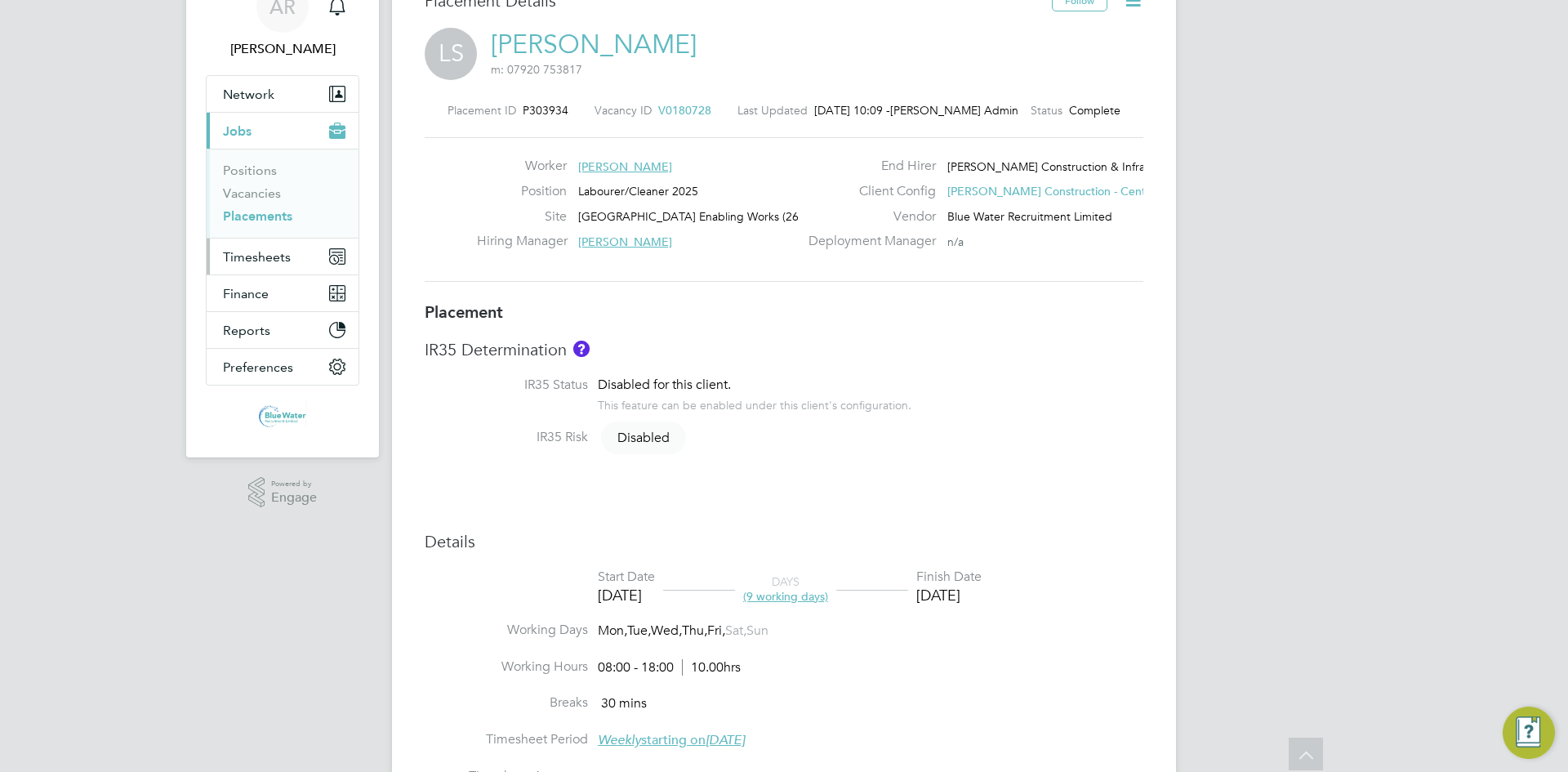
click at [270, 243] on button "Timesheets" at bounding box center [282, 256] width 152 height 36
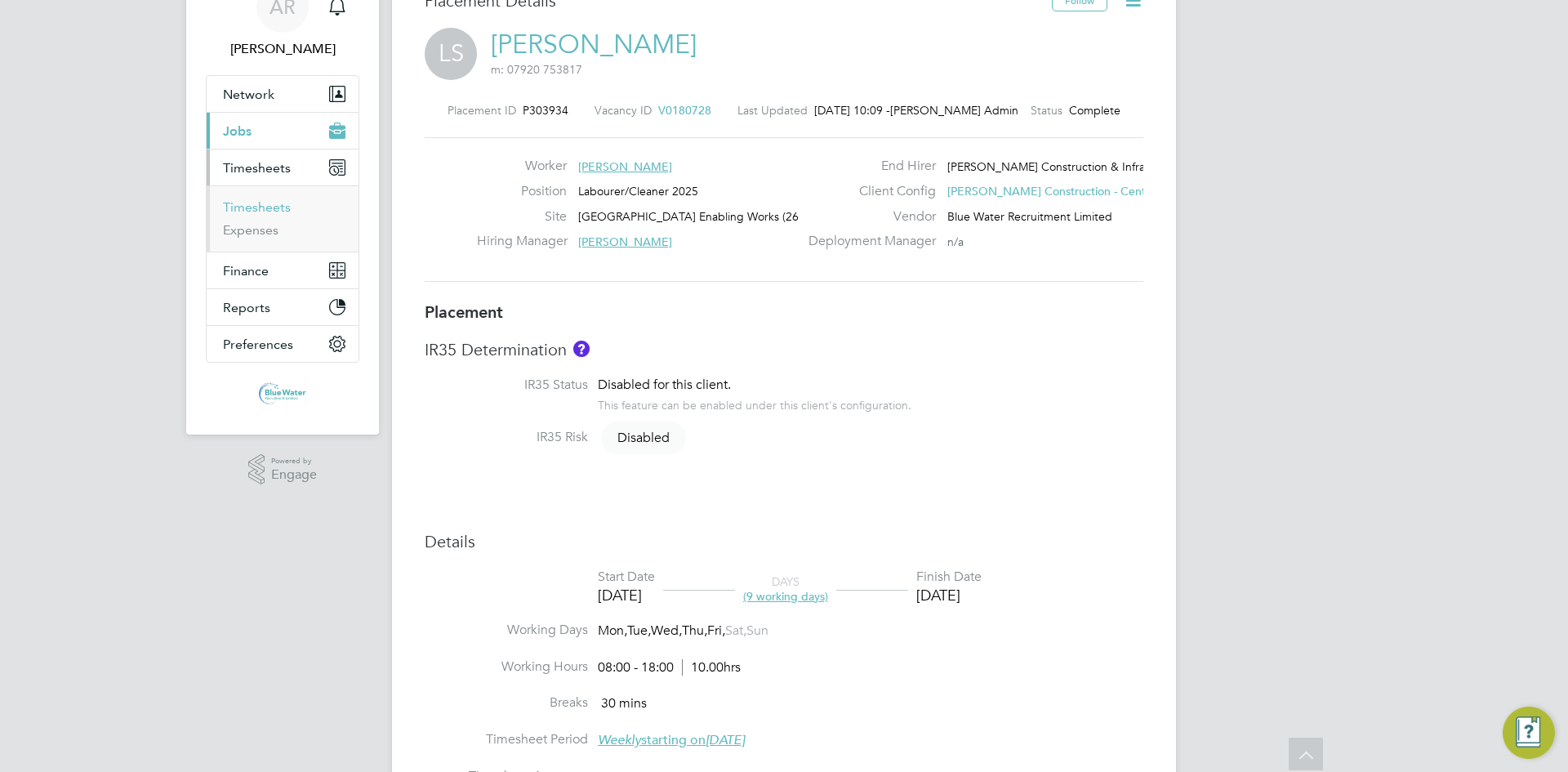
click at [271, 211] on link "Timesheets" at bounding box center [257, 206] width 68 height 15
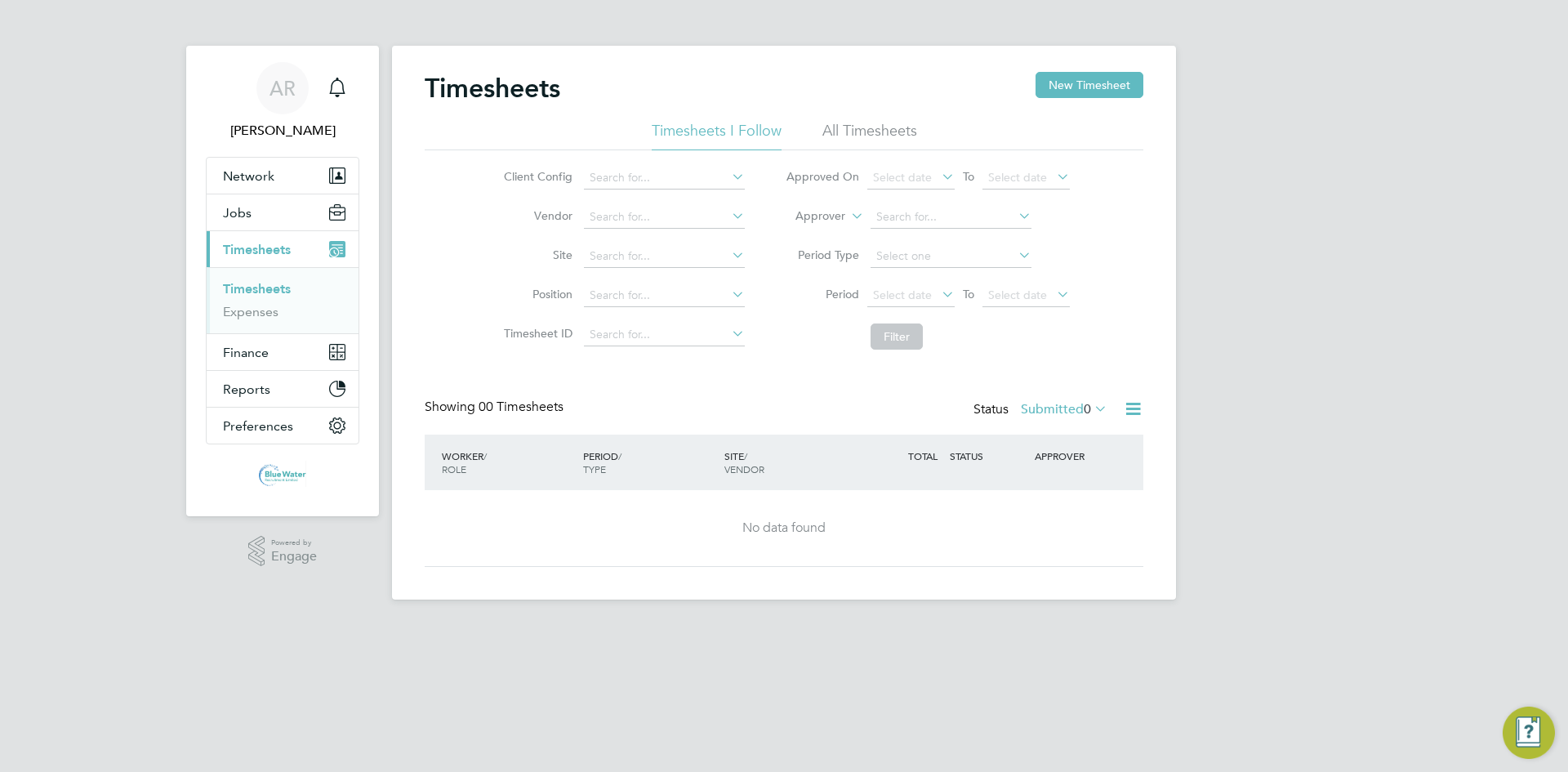
click at [1031, 399] on div "Status Submitted 0" at bounding box center [1042, 410] width 137 height 23
click at [1035, 408] on label "Submitted 0" at bounding box center [1064, 409] width 87 height 16
click at [1061, 507] on li "Approved" at bounding box center [1041, 507] width 75 height 23
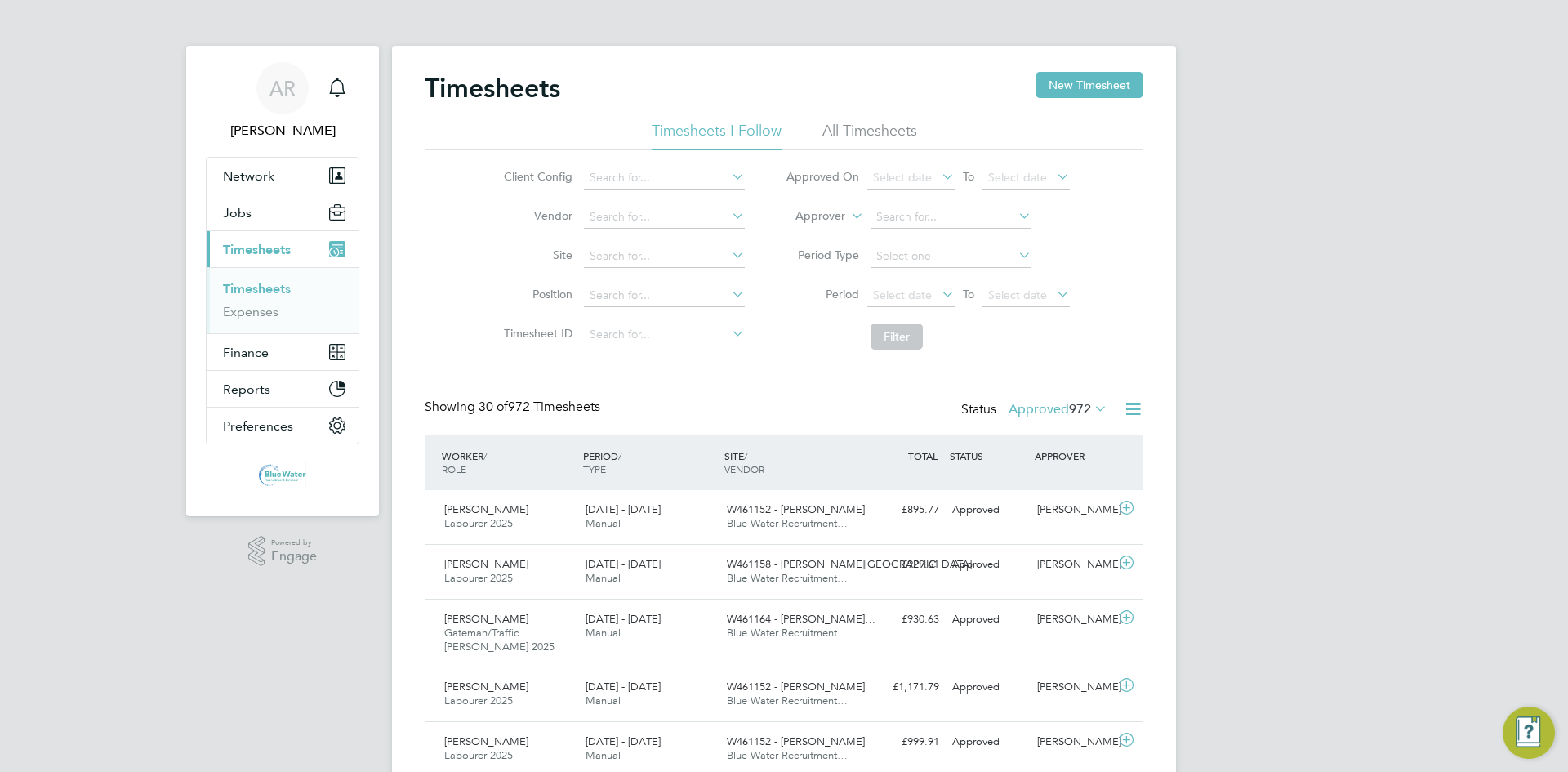
click at [893, 126] on li "All Timesheets" at bounding box center [869, 135] width 95 height 29
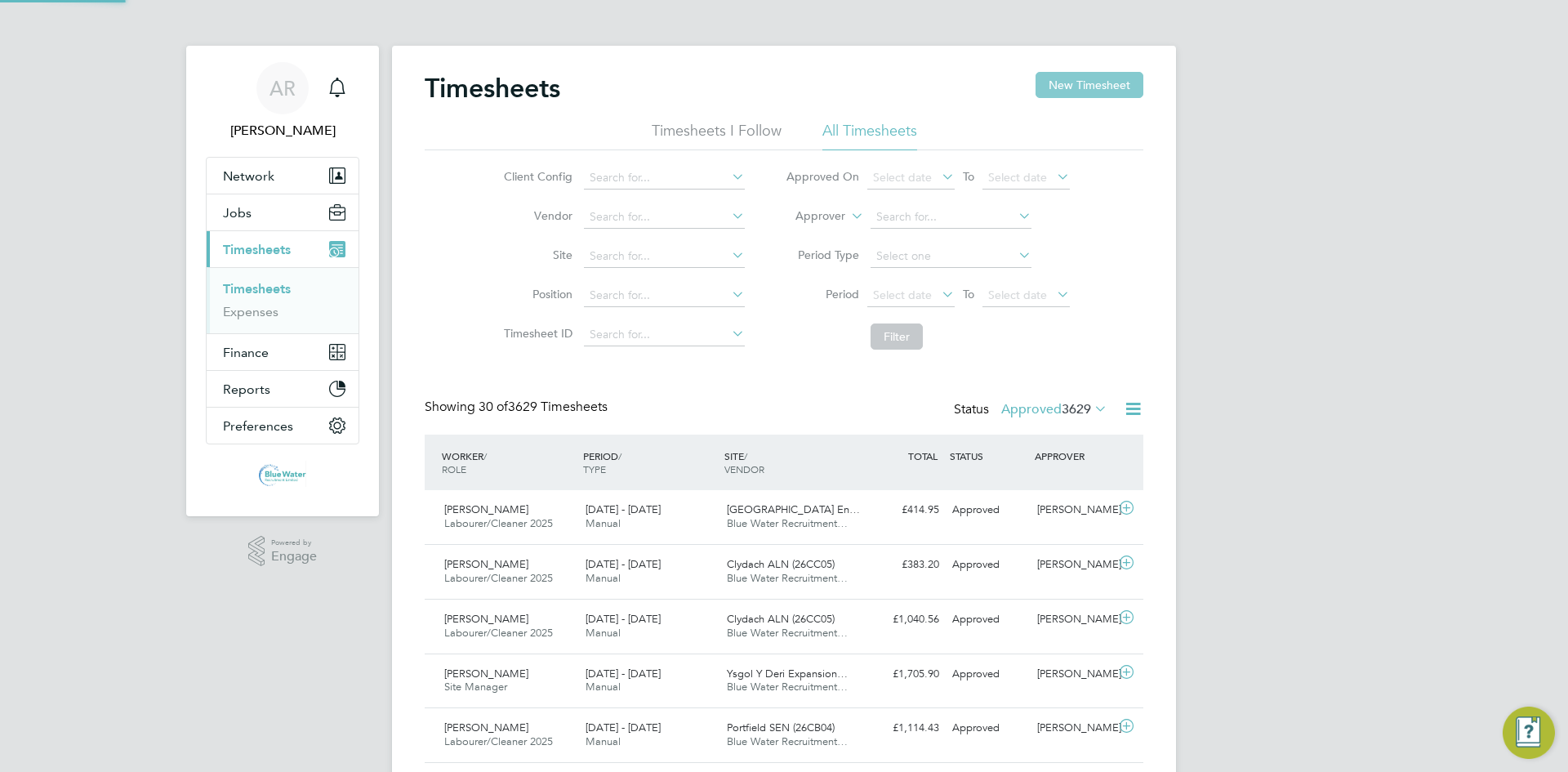
click at [1113, 76] on button "New Timesheet" at bounding box center [1089, 85] width 108 height 26
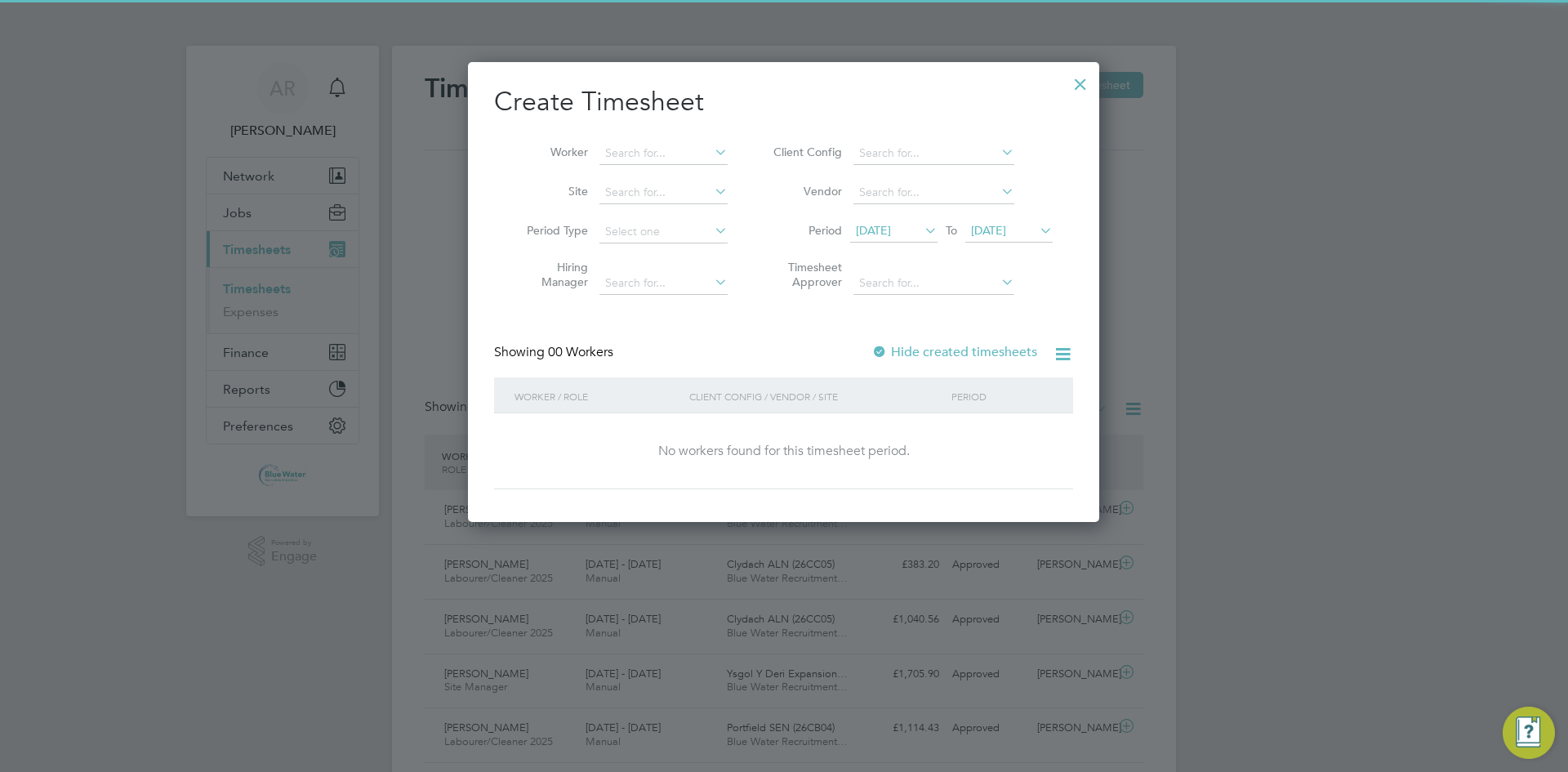
click at [884, 232] on span "[DATE]" at bounding box center [873, 230] width 35 height 14
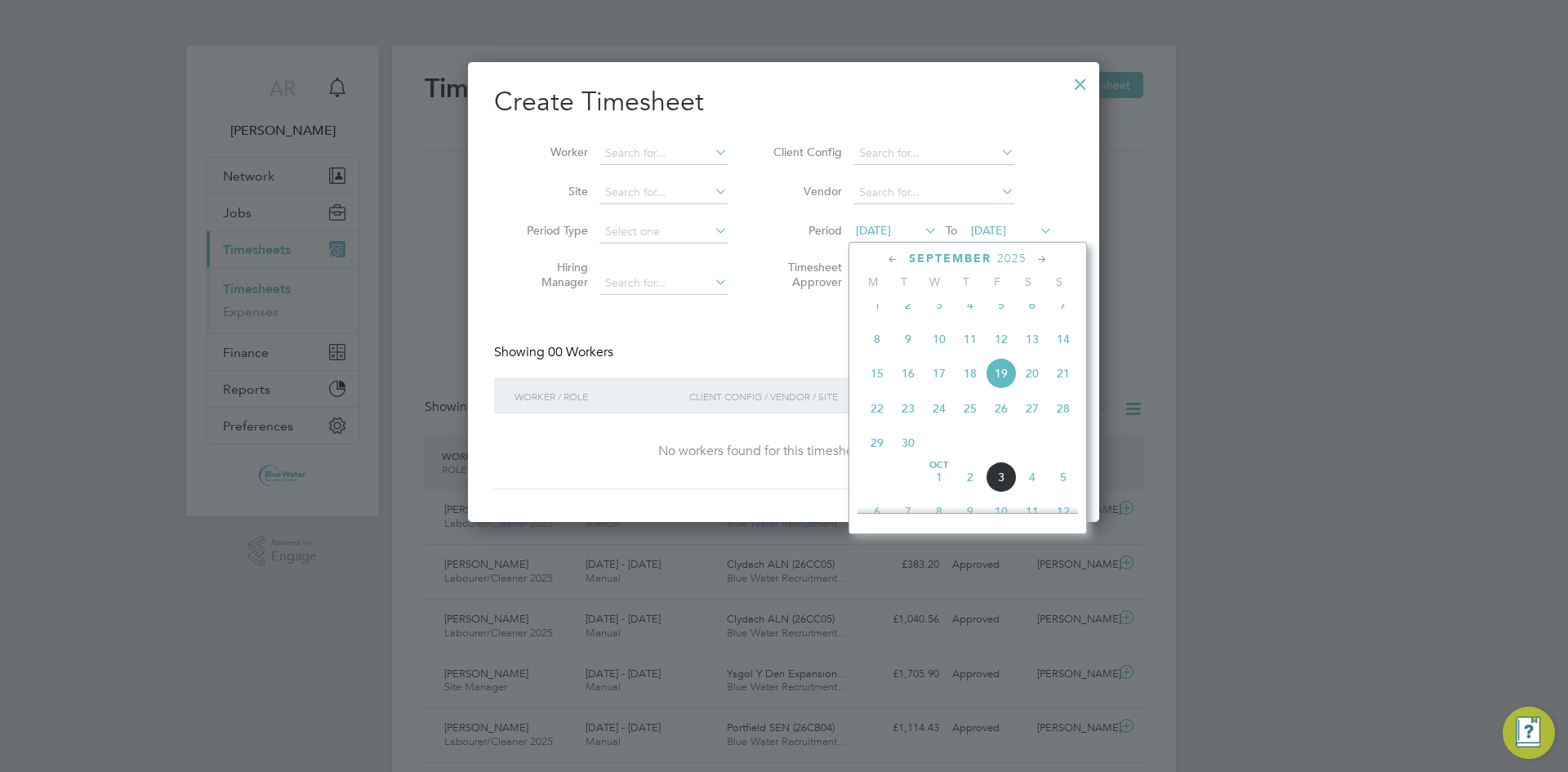
click at [1032, 417] on span "27" at bounding box center [1032, 408] width 31 height 31
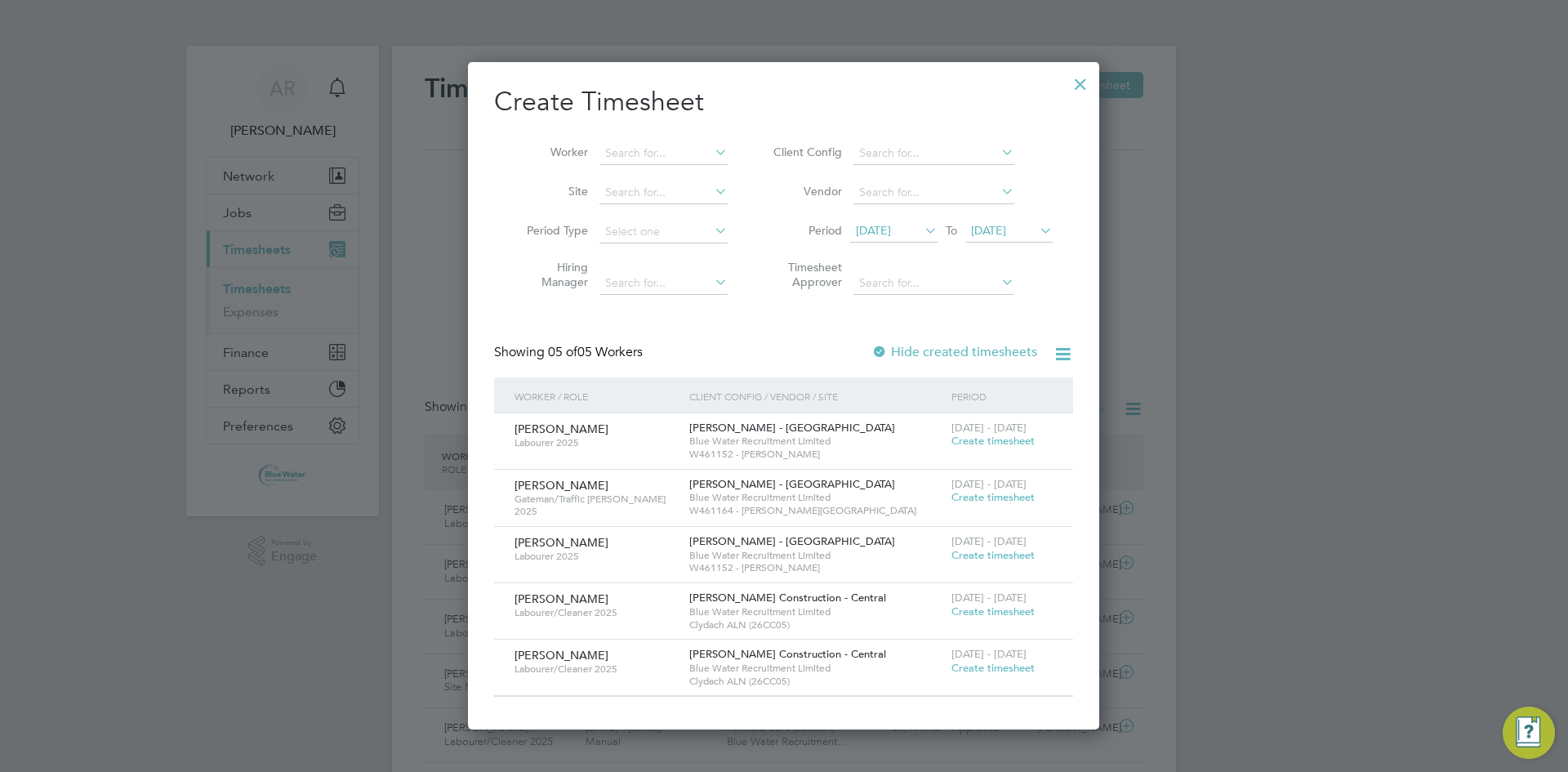
click at [1003, 235] on span "[DATE]" at bounding box center [988, 230] width 35 height 14
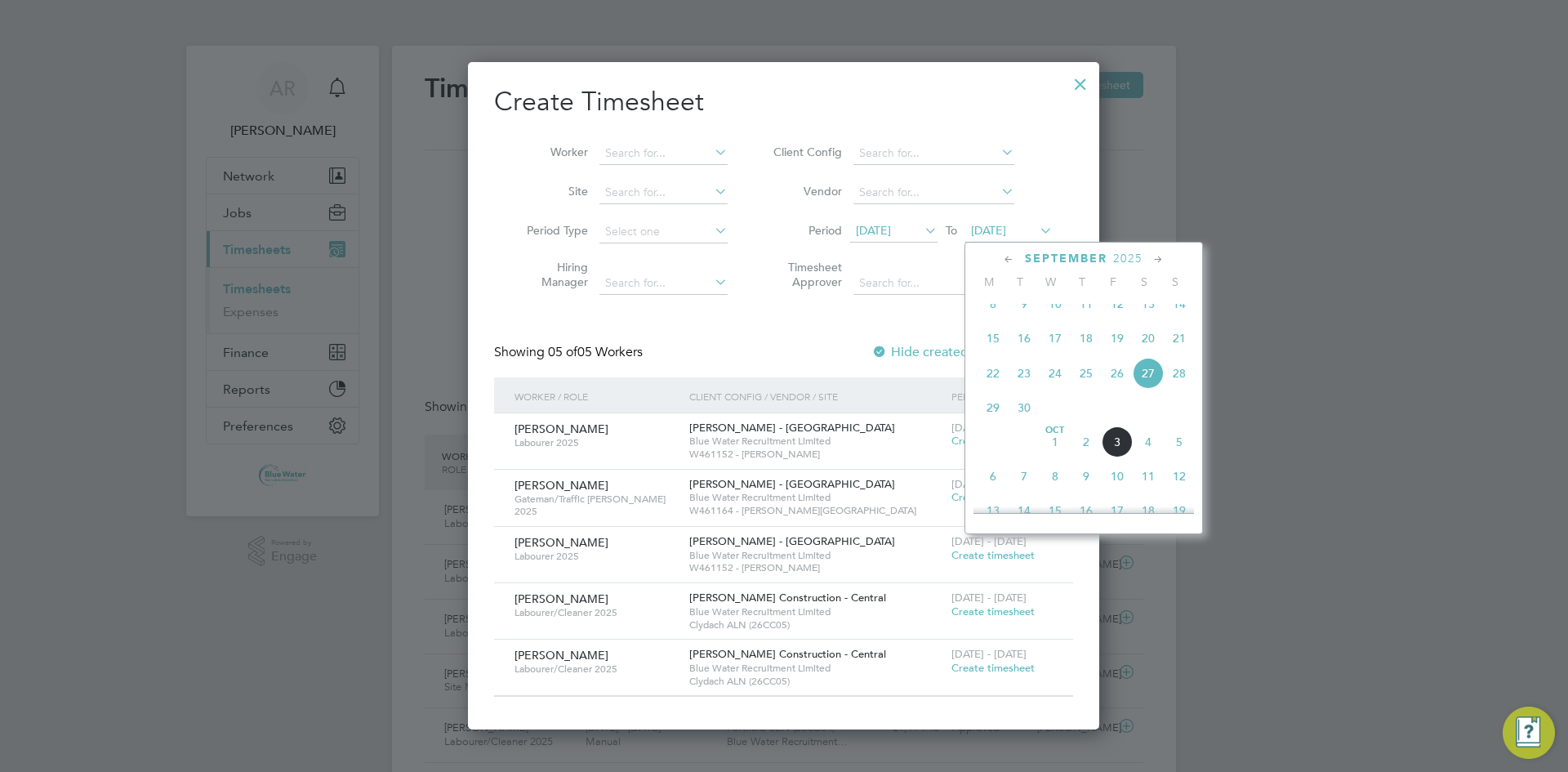
click at [1116, 456] on span "3" at bounding box center [1116, 442] width 31 height 31
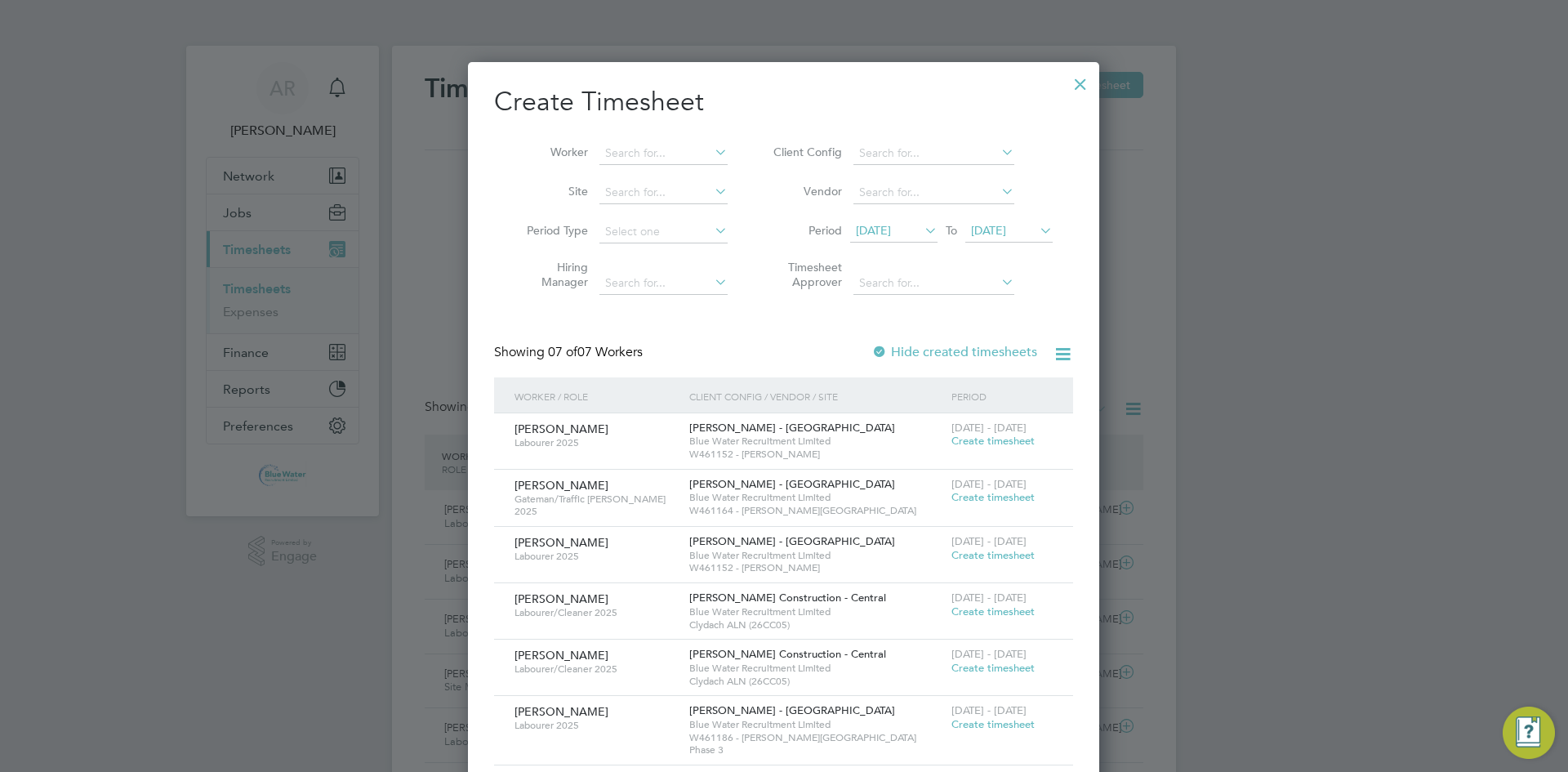
click at [891, 233] on span "[DATE]" at bounding box center [873, 230] width 35 height 14
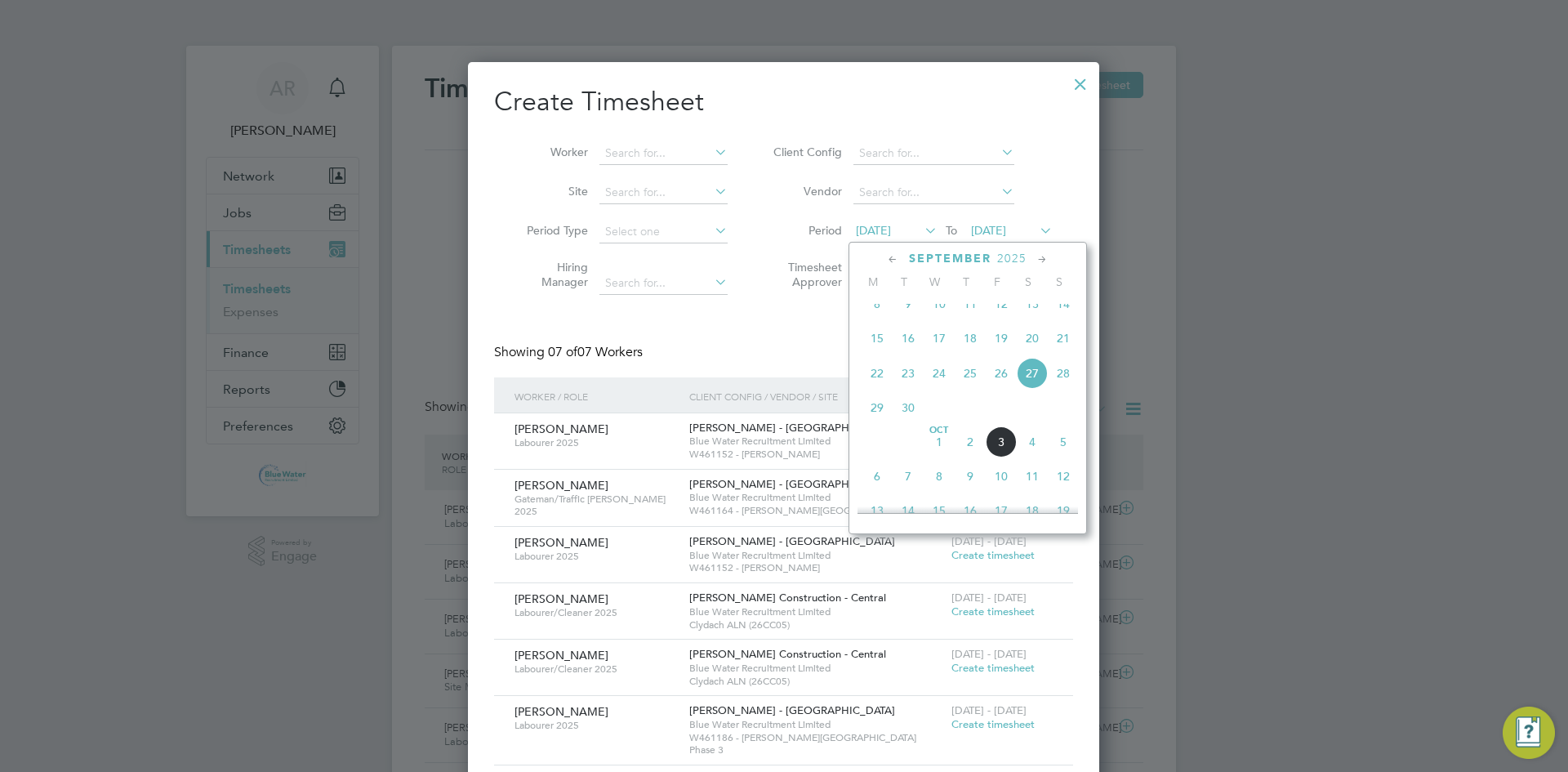
click at [1037, 384] on span "27" at bounding box center [1032, 373] width 31 height 31
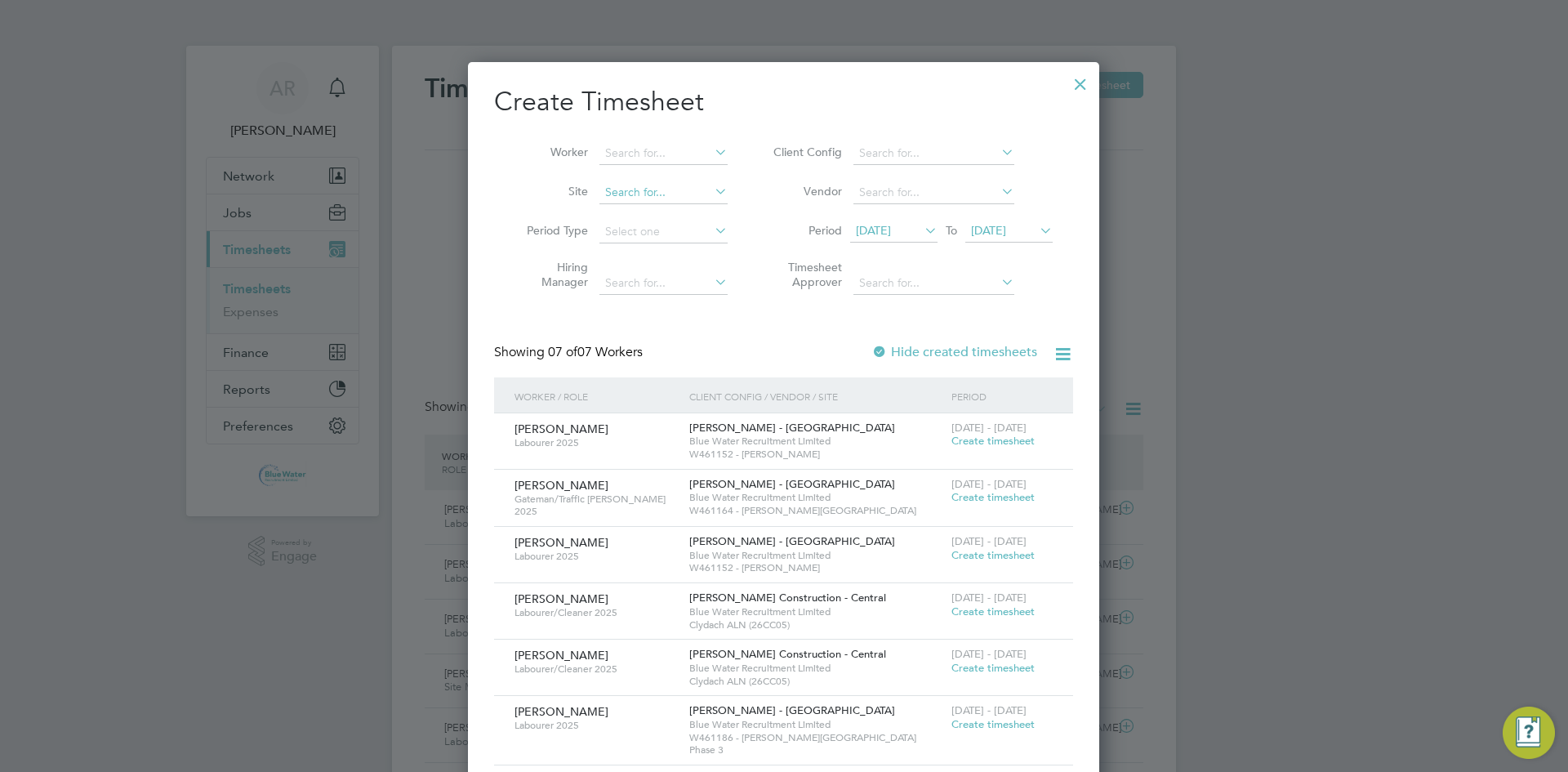
click at [679, 199] on input at bounding box center [664, 193] width 129 height 23
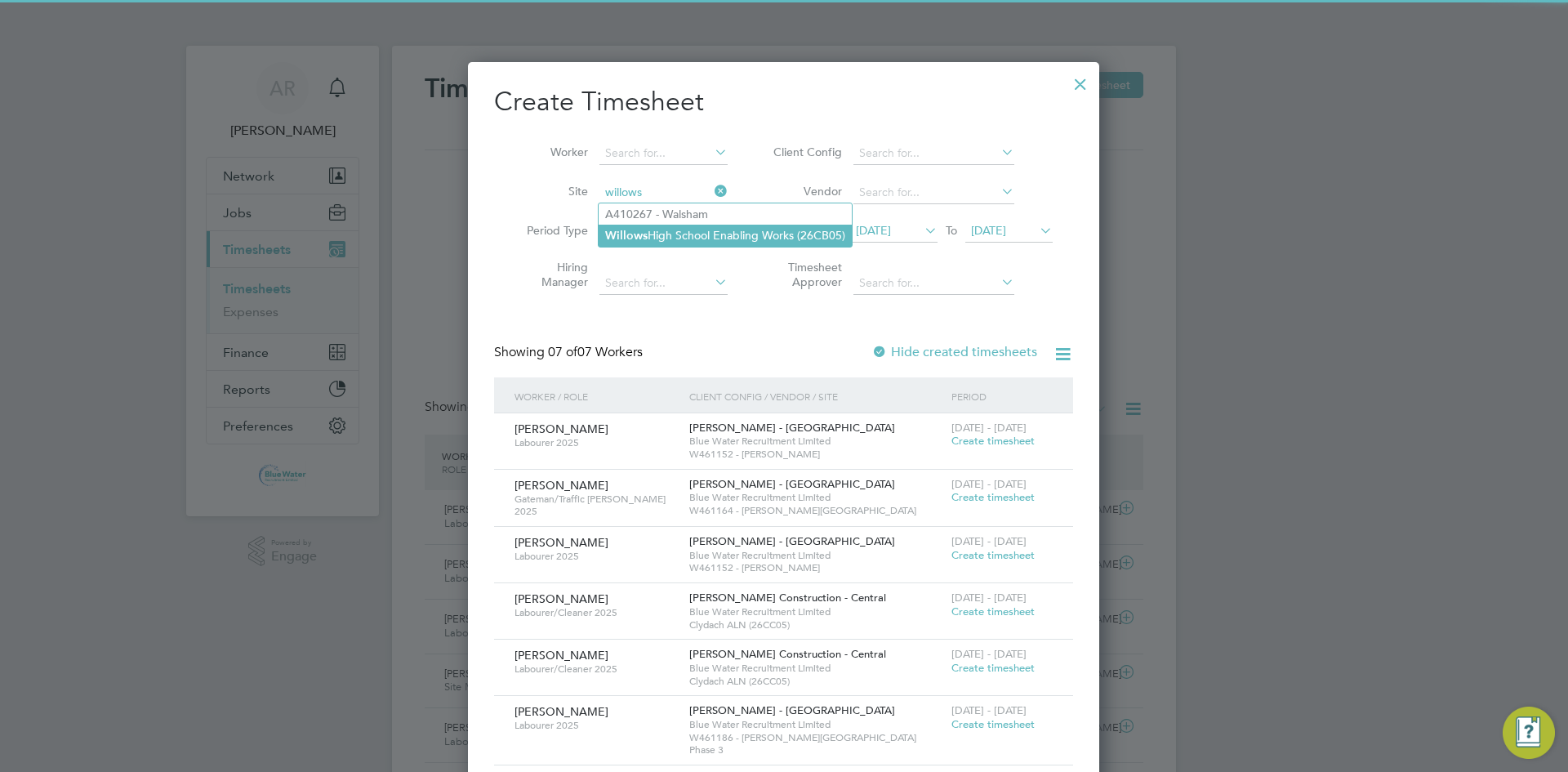
click at [650, 237] on li "[GEOGRAPHIC_DATA] Enabling Works (26CB05)" at bounding box center [726, 236] width 253 height 22
type input "[GEOGRAPHIC_DATA] Enabling Works (26CB05)"
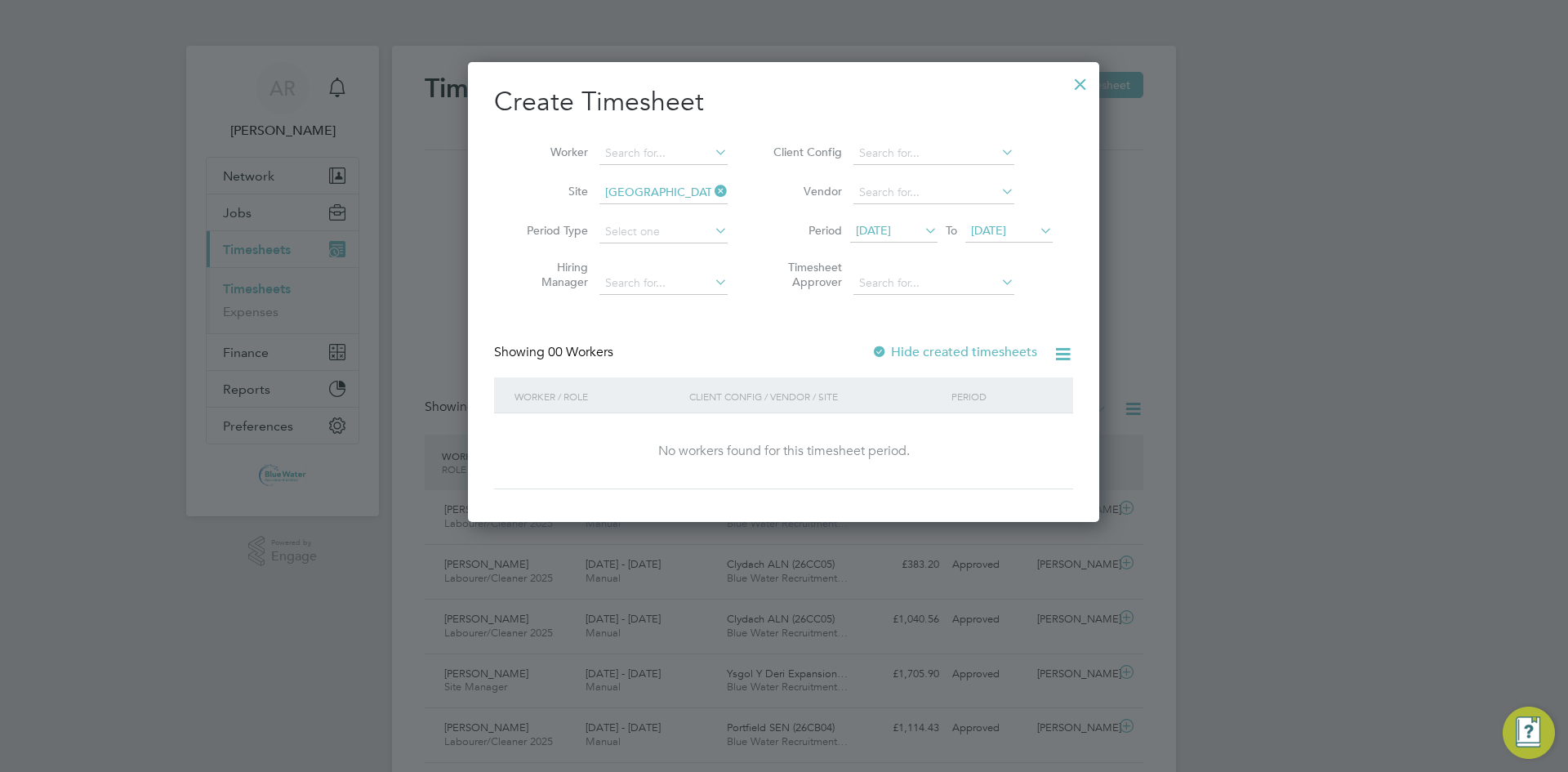
click at [883, 352] on div at bounding box center [879, 353] width 16 height 16
click at [1065, 345] on icon at bounding box center [1062, 353] width 21 height 21
click at [975, 318] on div "Create Timesheet Worker Site [GEOGRAPHIC_DATA] Enabling Works (26CB05) Period T…" at bounding box center [784, 286] width 579 height 404
click at [875, 195] on input at bounding box center [933, 193] width 161 height 23
click at [878, 195] on input at bounding box center [933, 193] width 161 height 23
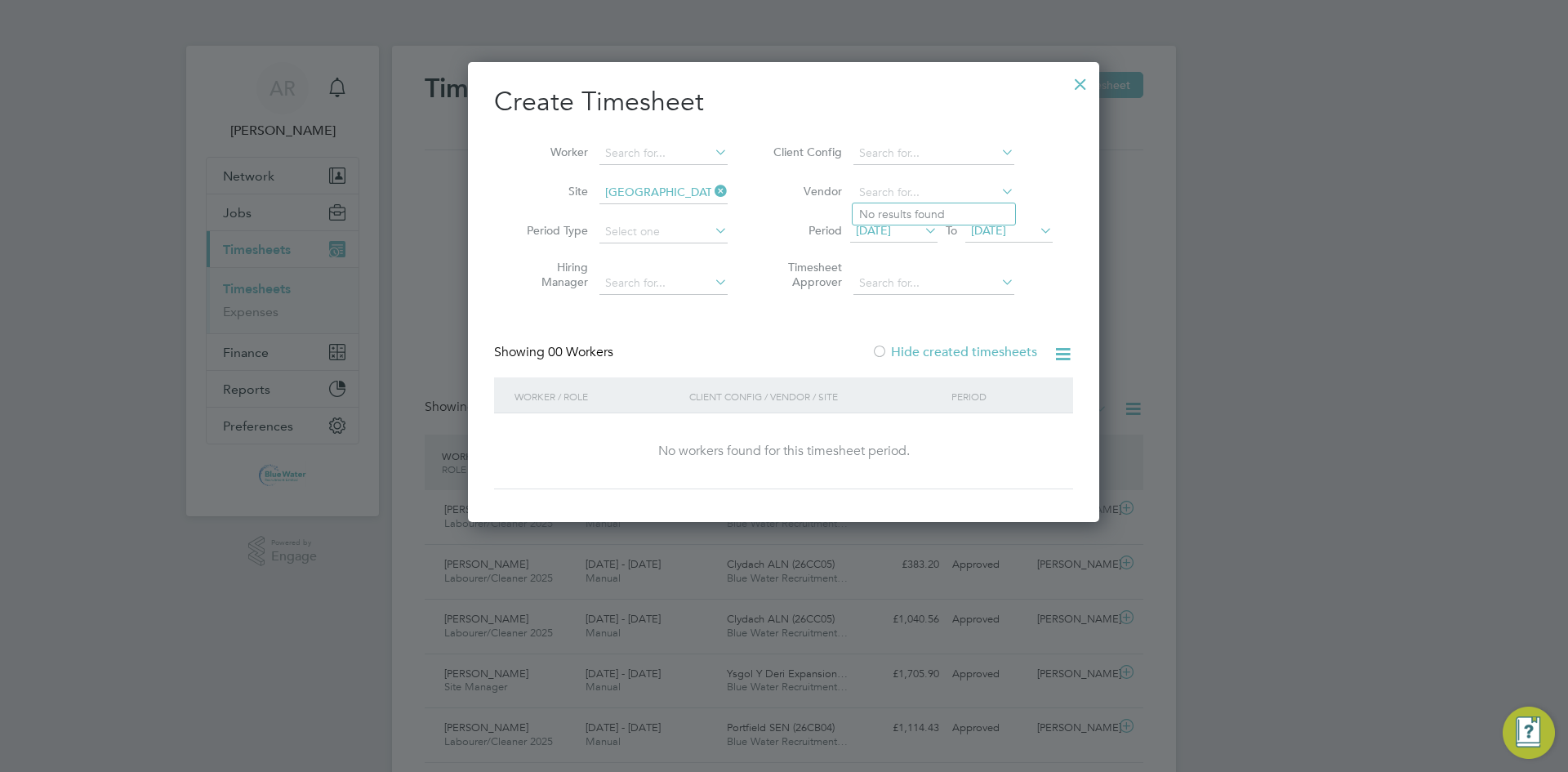
click at [711, 190] on icon at bounding box center [711, 191] width 0 height 23
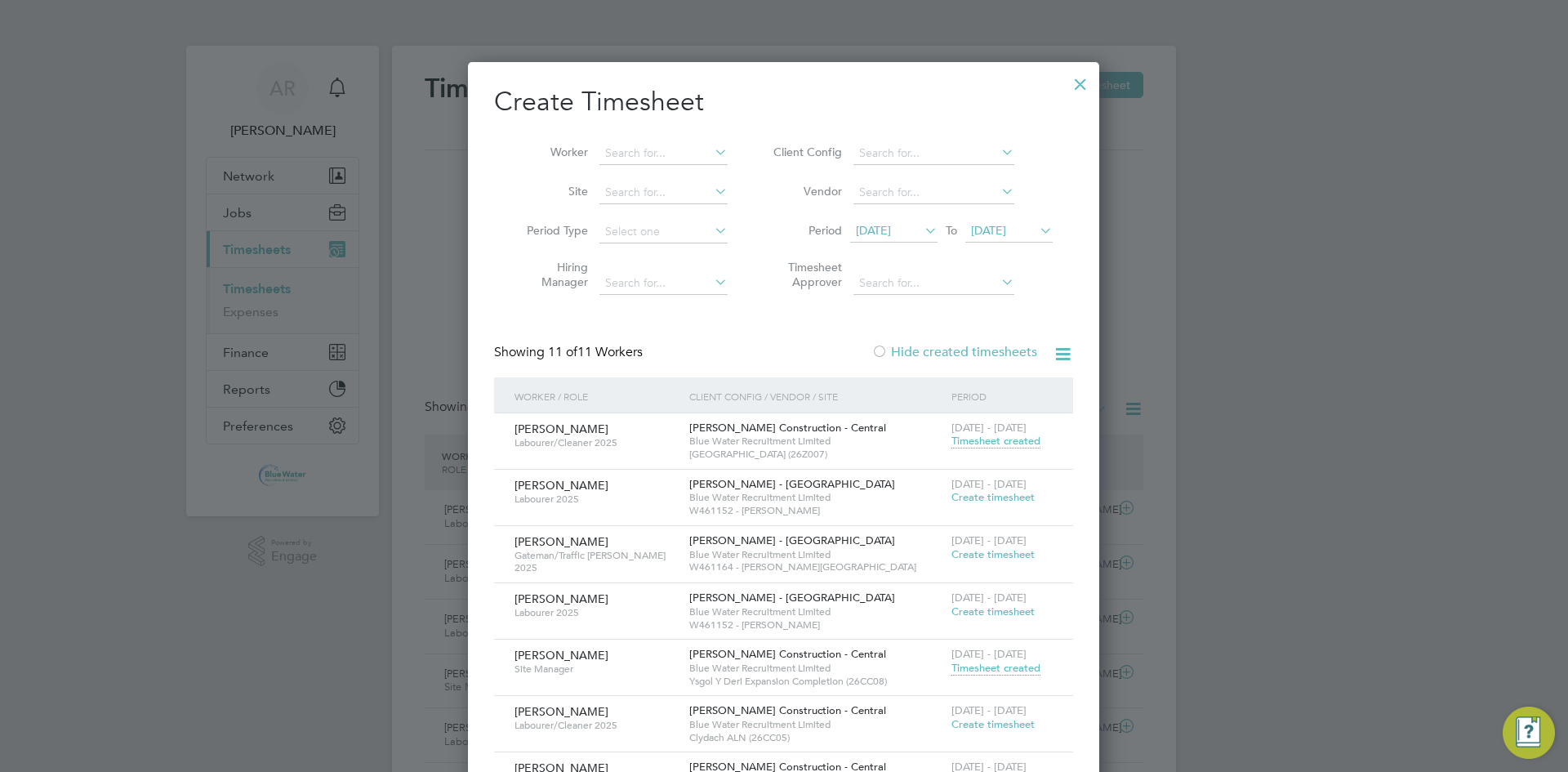
click at [1083, 78] on div at bounding box center [1080, 79] width 29 height 29
